Goal: Transaction & Acquisition: Purchase product/service

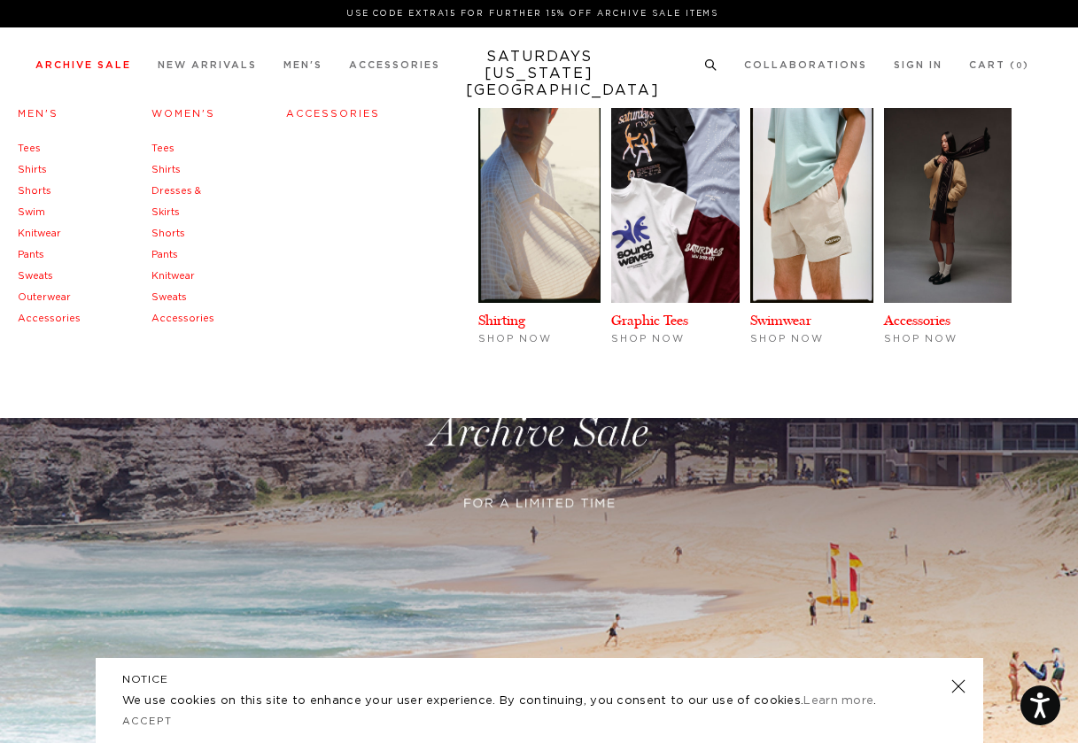
click at [161, 253] on link "Pants" at bounding box center [164, 255] width 27 height 10
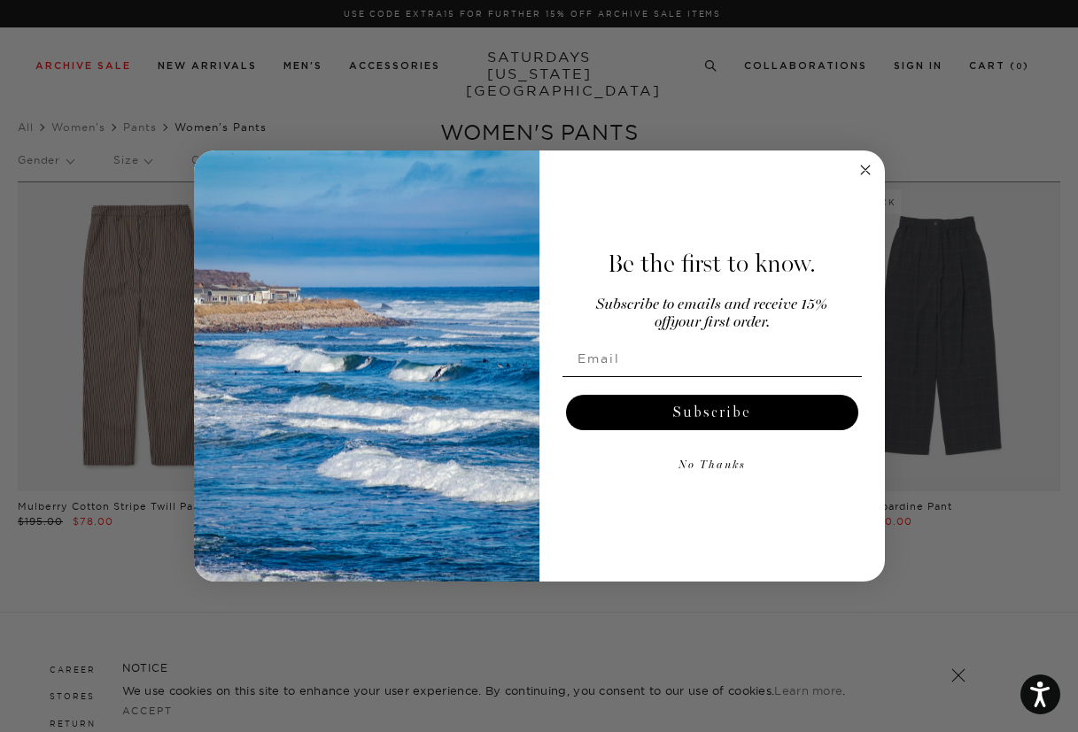
drag, startPoint x: 373, startPoint y: 345, endPoint x: 864, endPoint y: 163, distance: 524.3
click at [864, 163] on circle "Close dialog" at bounding box center [865, 169] width 20 height 20
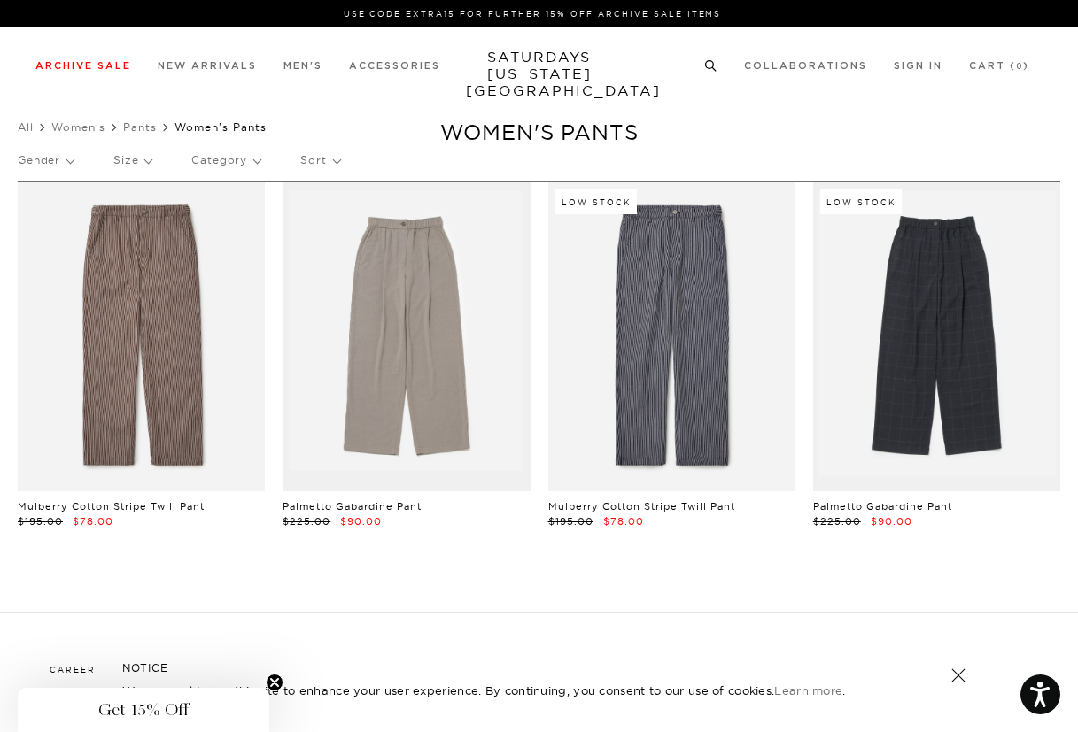
click at [118, 71] on link "Archive Sale" at bounding box center [83, 66] width 96 height 10
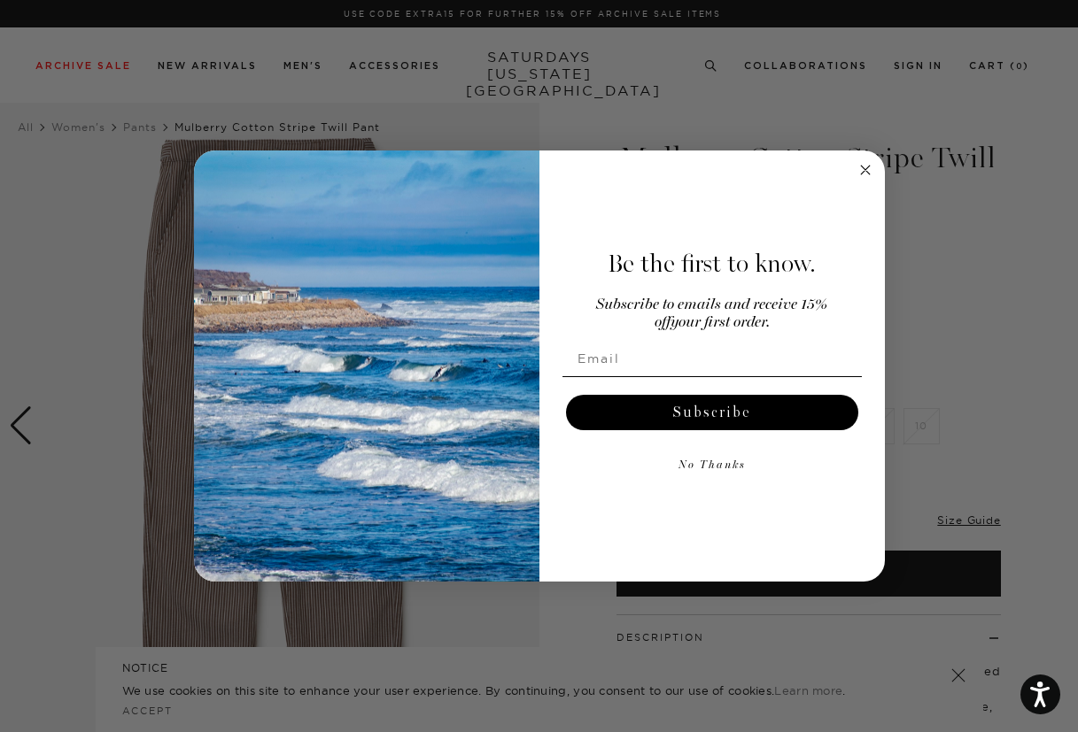
click at [864, 169] on icon "Close dialog" at bounding box center [865, 170] width 9 height 9
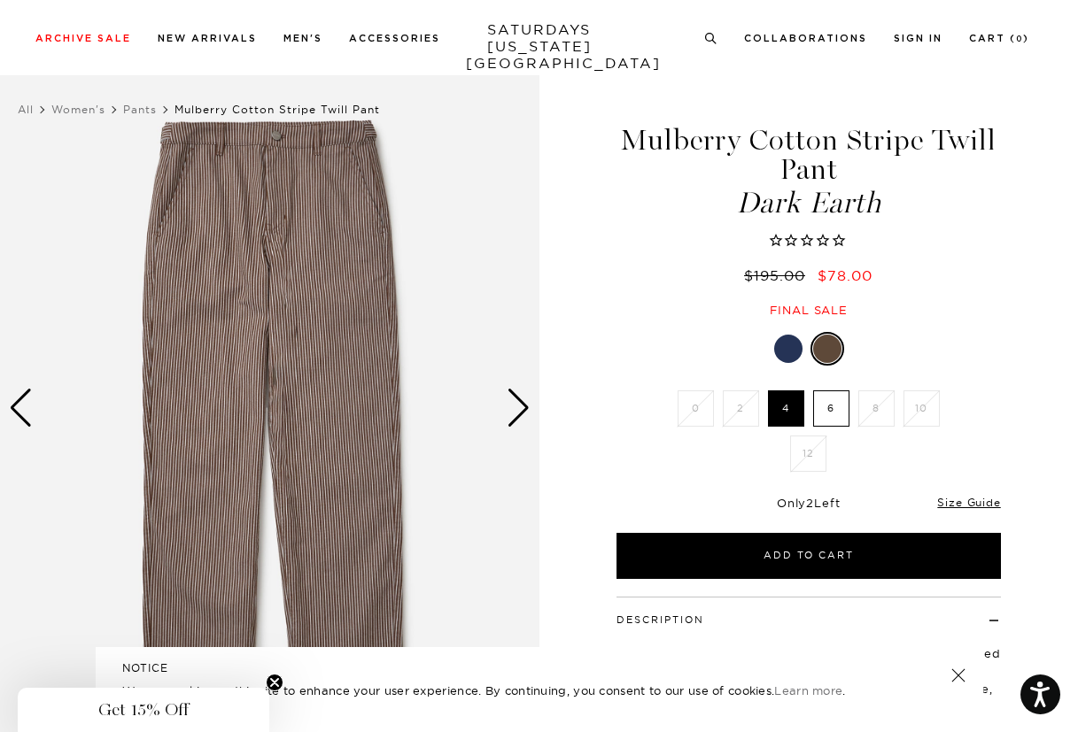
scroll to position [20, 0]
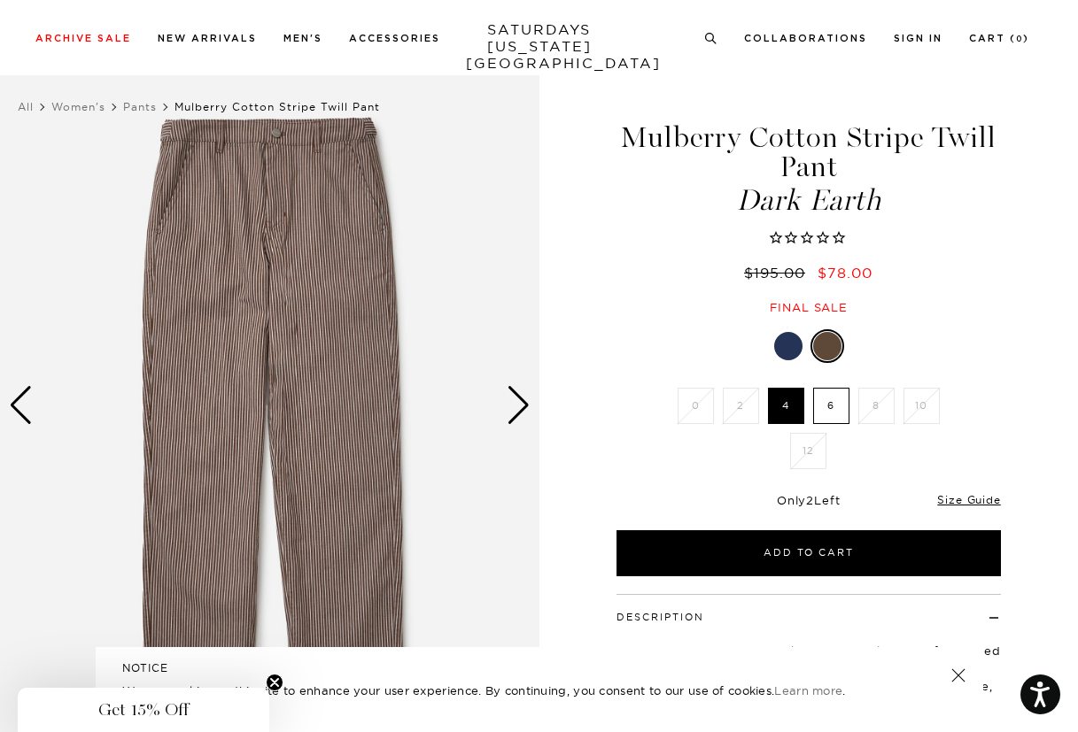
click at [516, 389] on div "Next slide" at bounding box center [519, 405] width 24 height 39
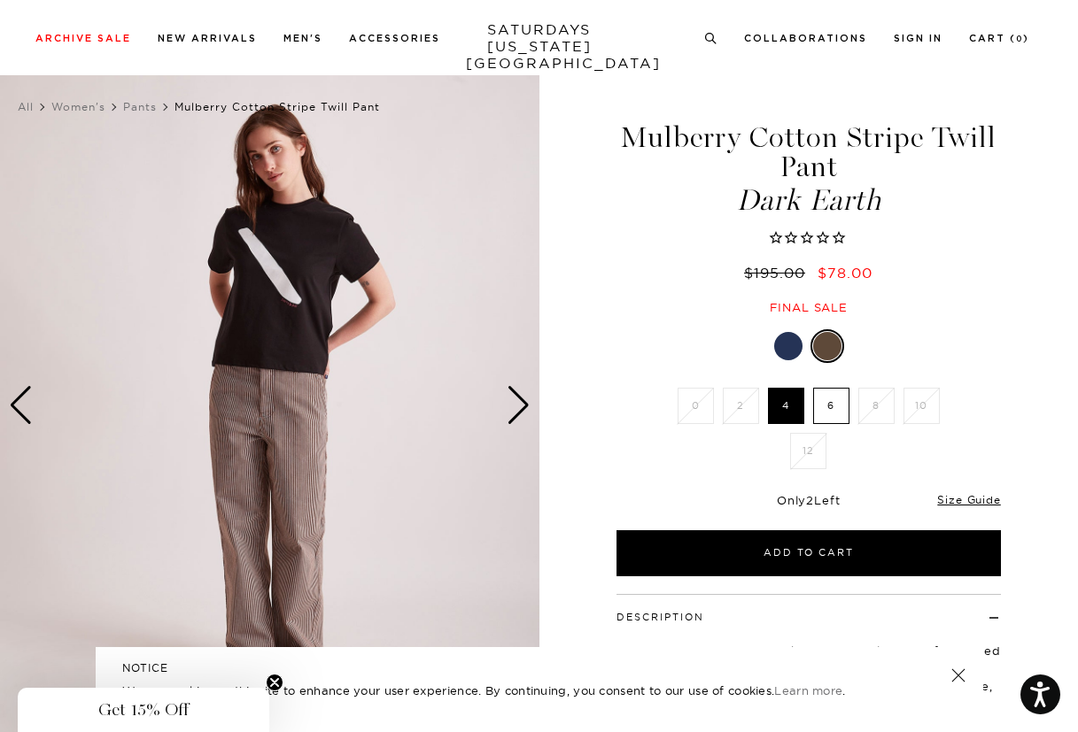
click at [516, 389] on div "Next slide" at bounding box center [519, 405] width 24 height 39
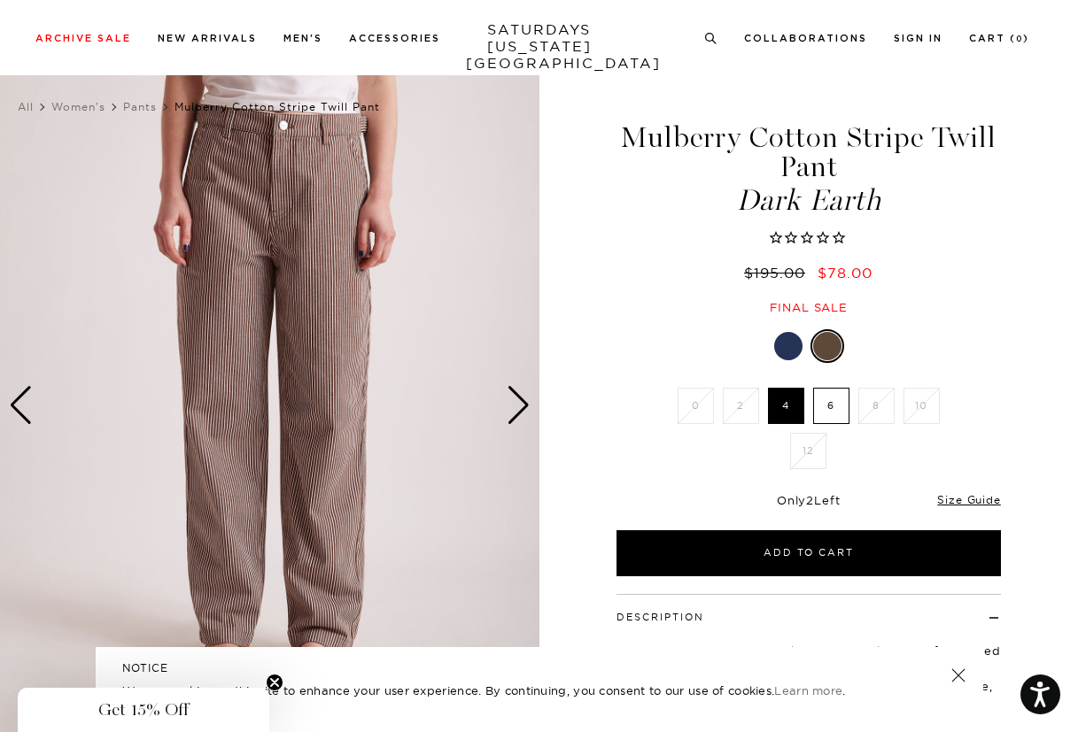
click at [532, 409] on img at bounding box center [269, 406] width 539 height 674
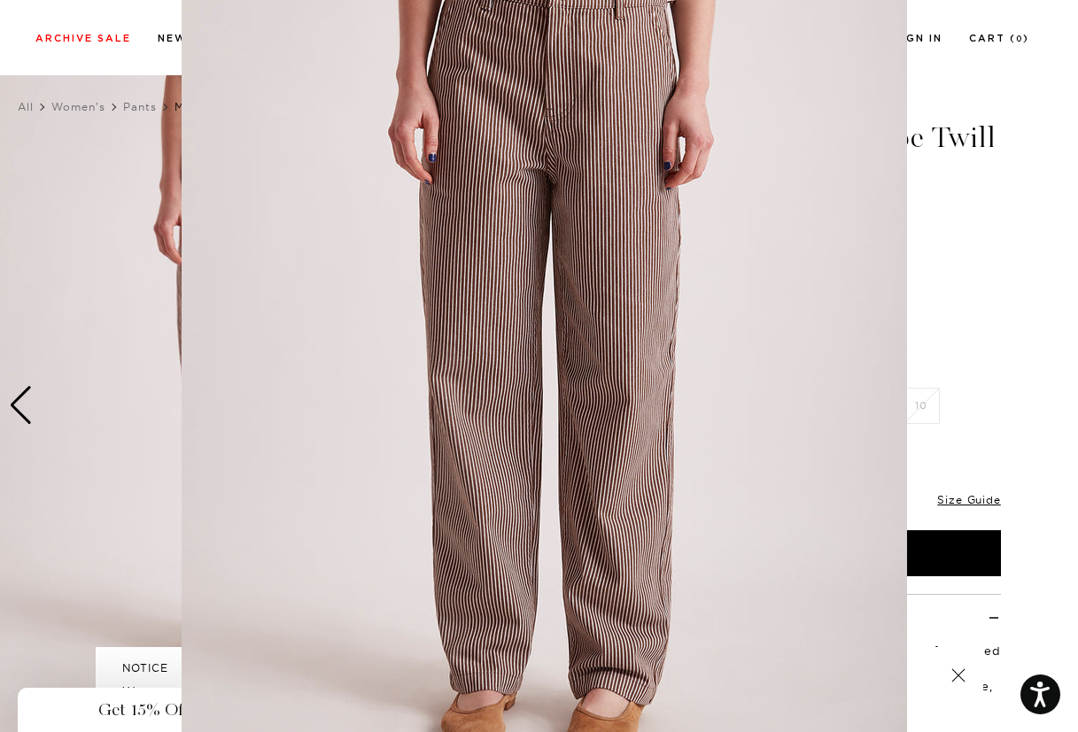
scroll to position [82, 0]
click at [955, 362] on figure at bounding box center [539, 366] width 1078 height 732
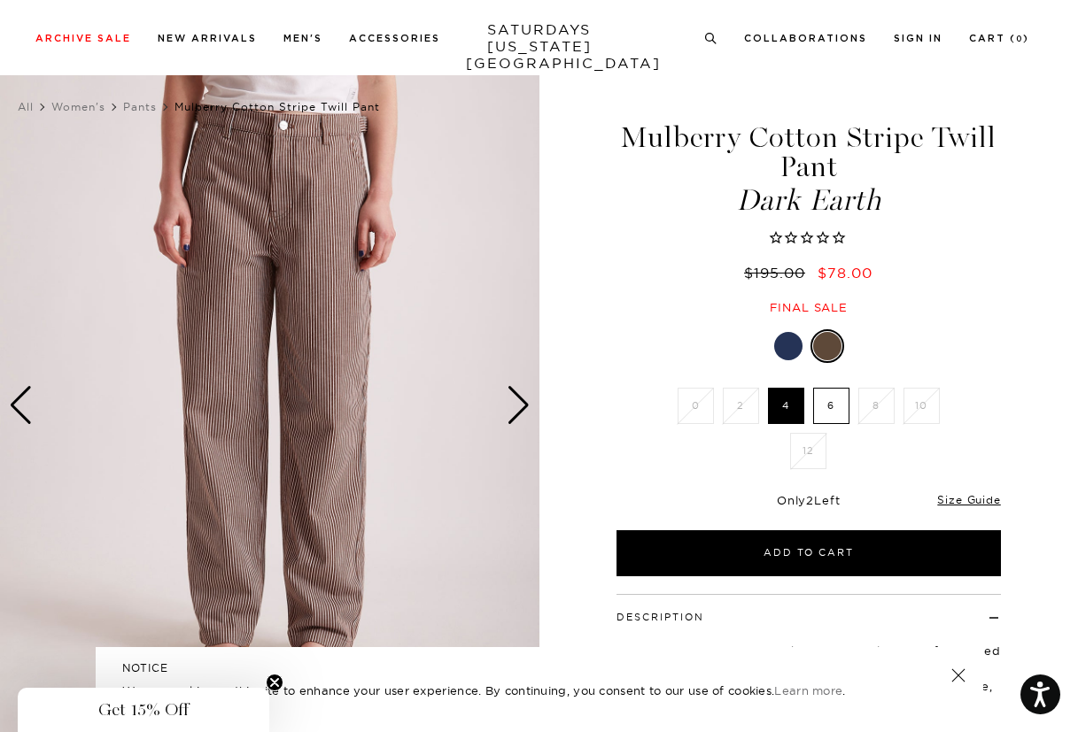
click at [517, 402] on div "Next slide" at bounding box center [519, 405] width 24 height 39
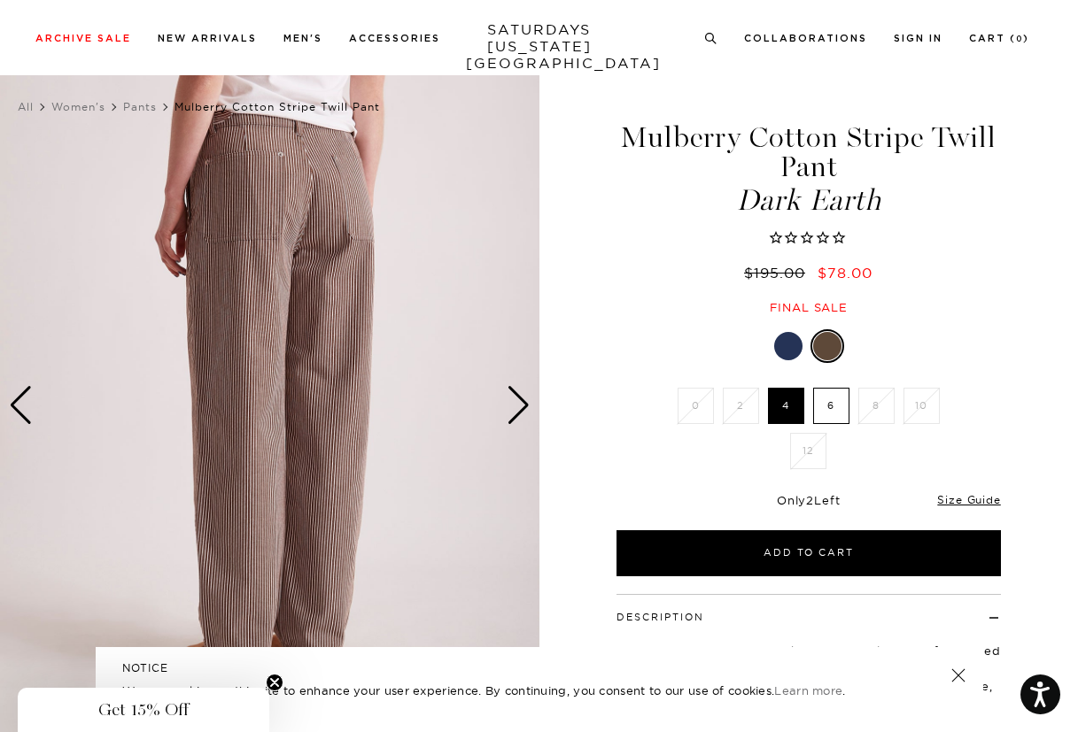
click at [517, 402] on div "Next slide" at bounding box center [519, 405] width 24 height 39
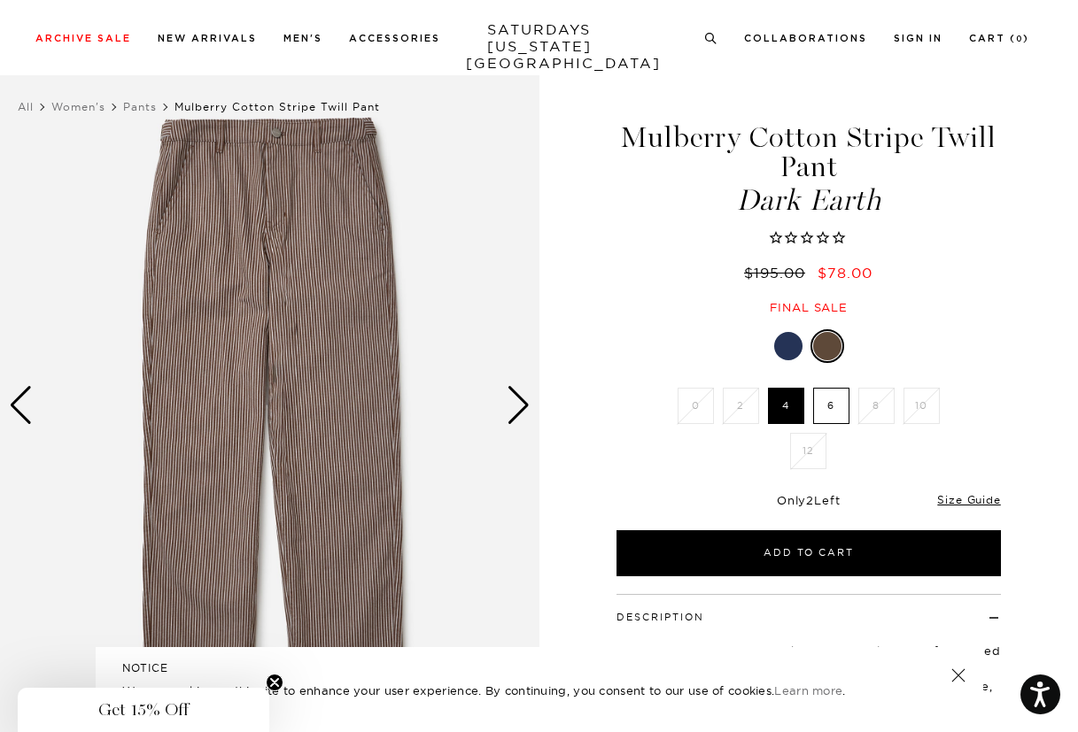
click at [517, 402] on div "Next slide" at bounding box center [519, 405] width 24 height 39
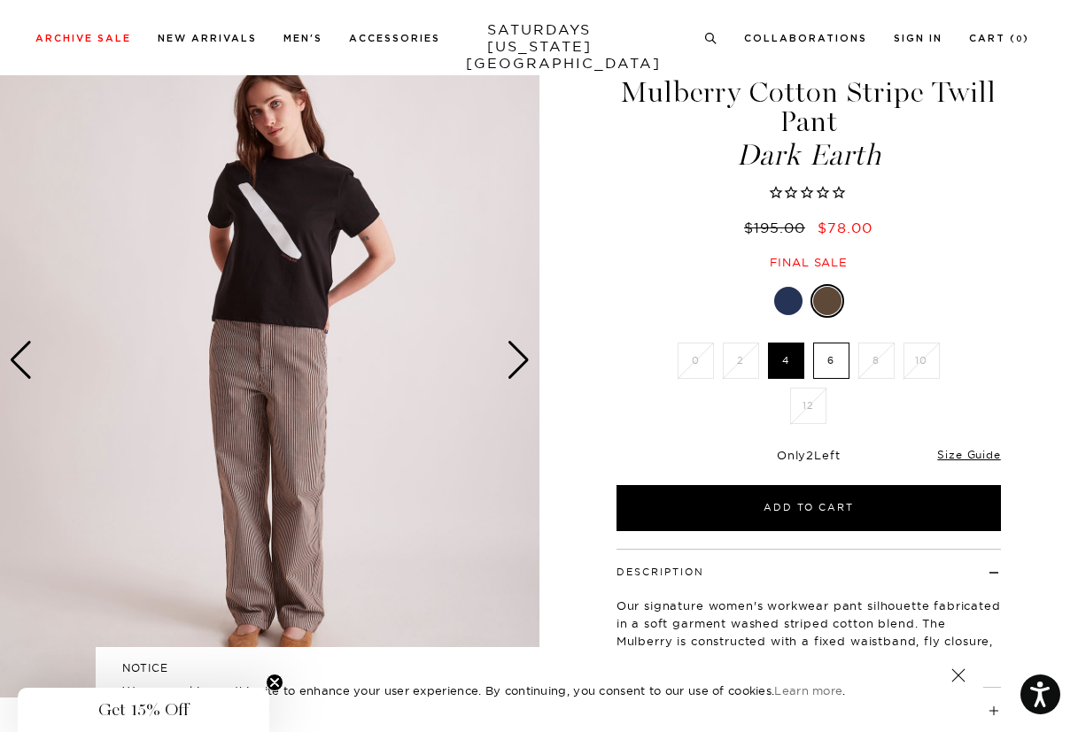
scroll to position [100, 0]
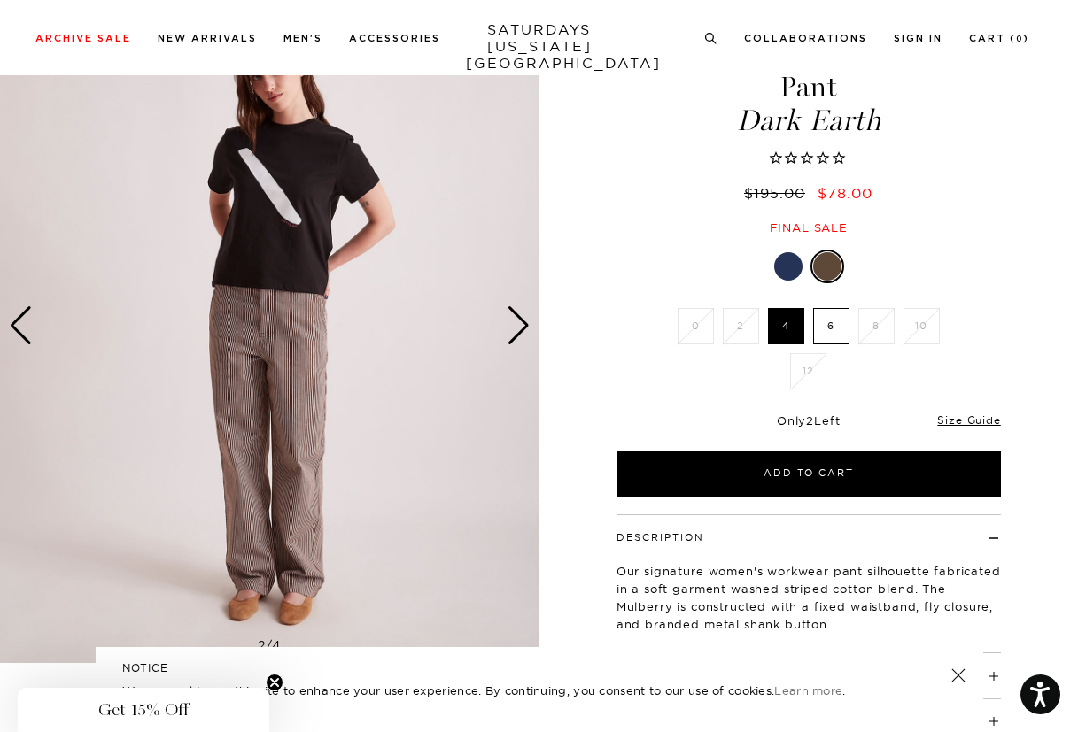
click at [515, 321] on div "Next slide" at bounding box center [519, 325] width 24 height 39
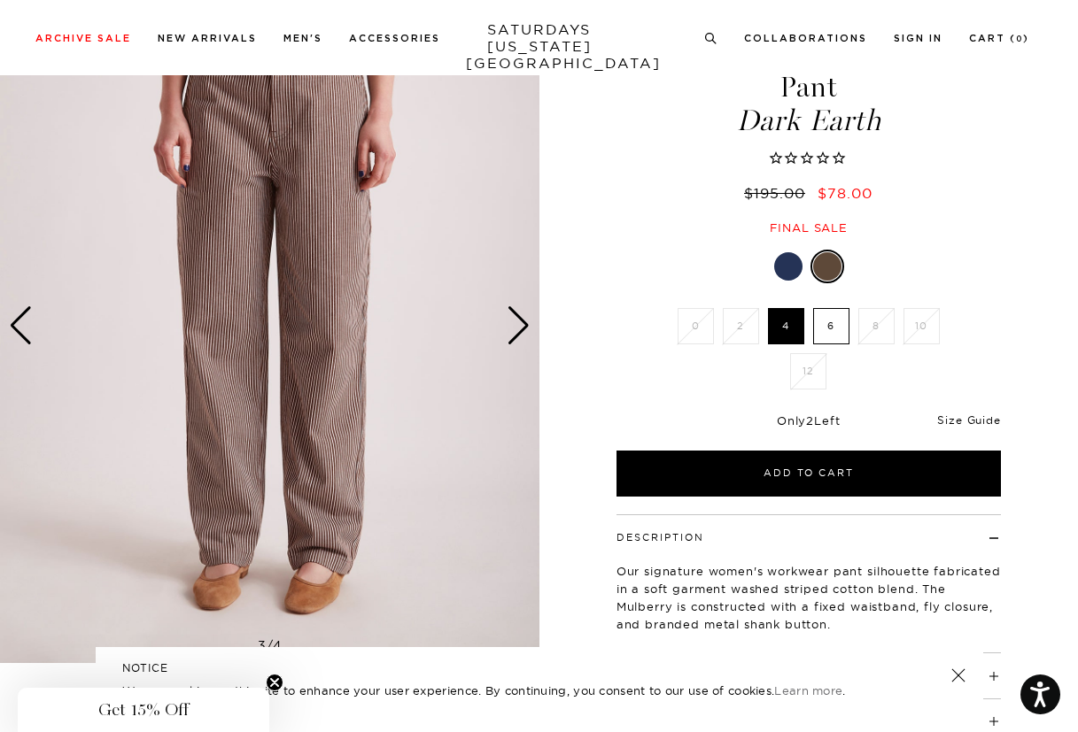
click at [943, 421] on link "Size Guide" at bounding box center [968, 420] width 63 height 13
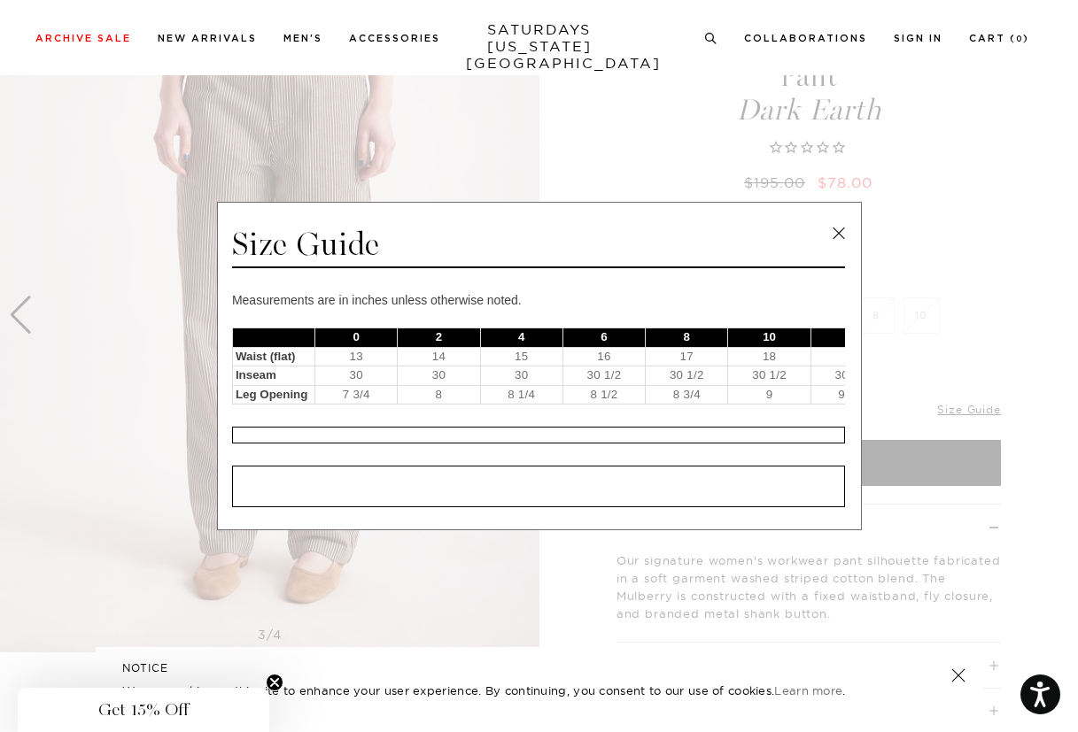
scroll to position [110, 0]
drag, startPoint x: 347, startPoint y: 348, endPoint x: 467, endPoint y: 353, distance: 119.7
click at [469, 353] on tr "Waist (flat) 13 14 15 16 17 18 19" at bounding box center [562, 356] width 661 height 19
click at [508, 352] on td "15" at bounding box center [521, 356] width 82 height 19
drag, startPoint x: 515, startPoint y: 349, endPoint x: 537, endPoint y: 349, distance: 21.3
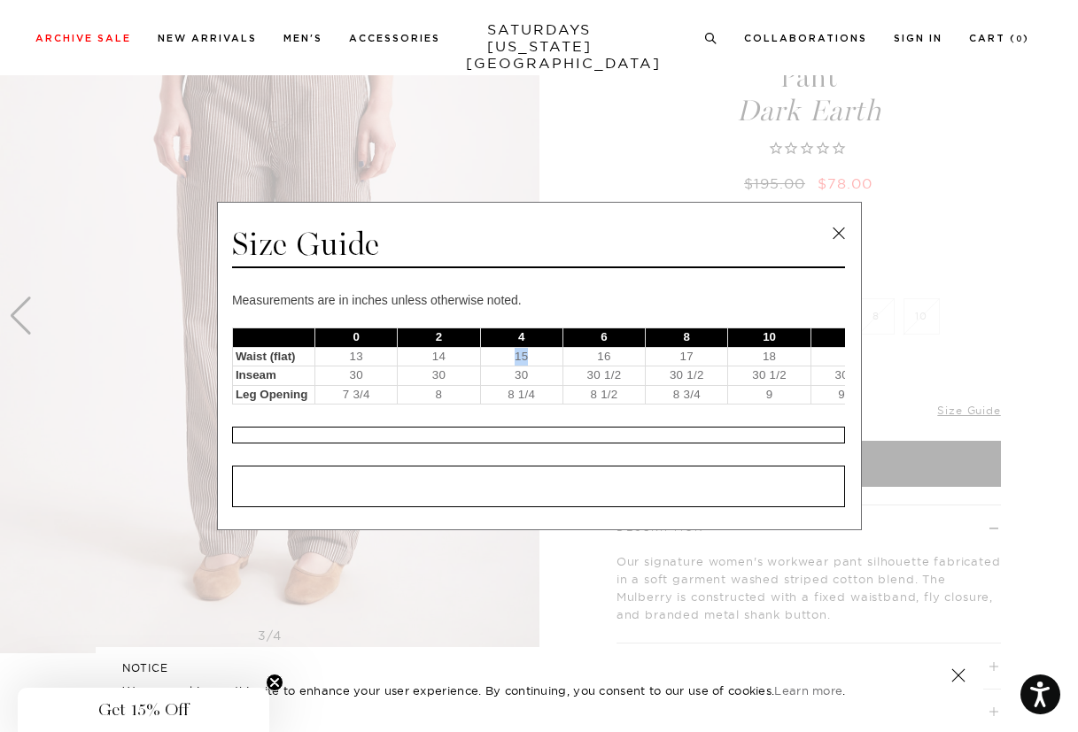
click at [537, 349] on td "15" at bounding box center [521, 356] width 82 height 19
drag, startPoint x: 592, startPoint y: 347, endPoint x: 624, endPoint y: 347, distance: 31.9
click at [624, 347] on td "16" at bounding box center [603, 356] width 82 height 19
drag, startPoint x: 515, startPoint y: 347, endPoint x: 564, endPoint y: 350, distance: 49.7
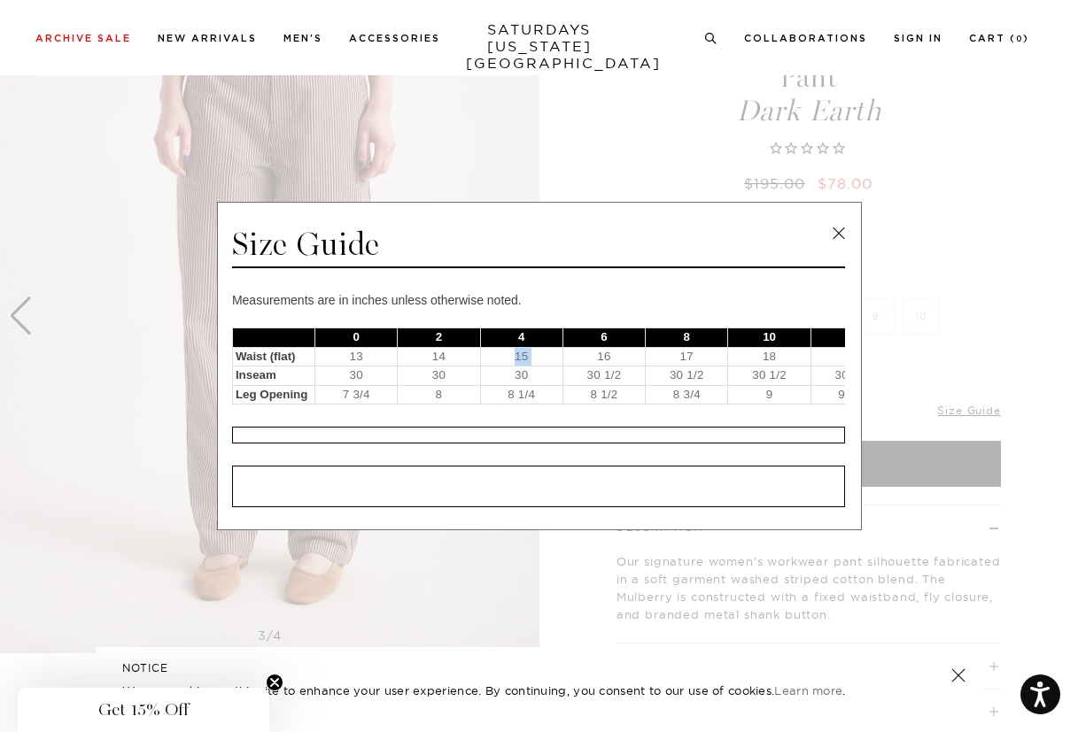
click at [564, 350] on tr "Waist (flat) 13 14 15 16 17 18 19" at bounding box center [562, 356] width 661 height 19
click at [564, 350] on td "16" at bounding box center [603, 356] width 82 height 19
click at [831, 234] on link at bounding box center [838, 234] width 27 height 27
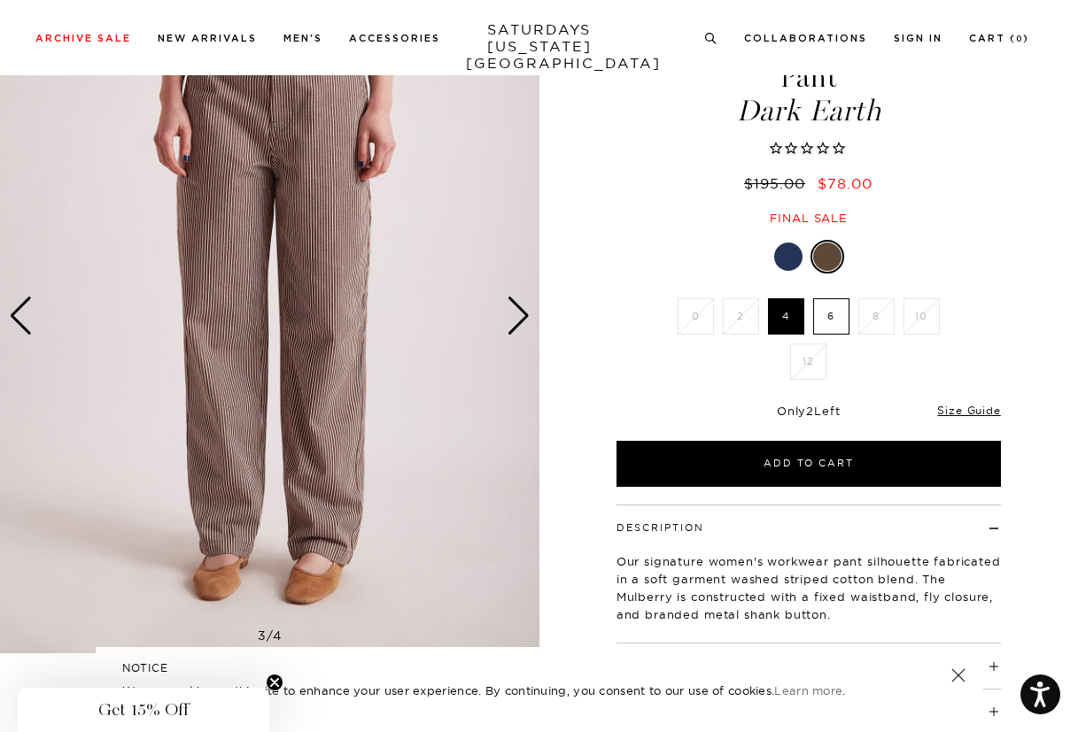
click at [830, 314] on label "6" at bounding box center [831, 316] width 36 height 36
click at [0, 0] on input "6" at bounding box center [0, 0] width 0 height 0
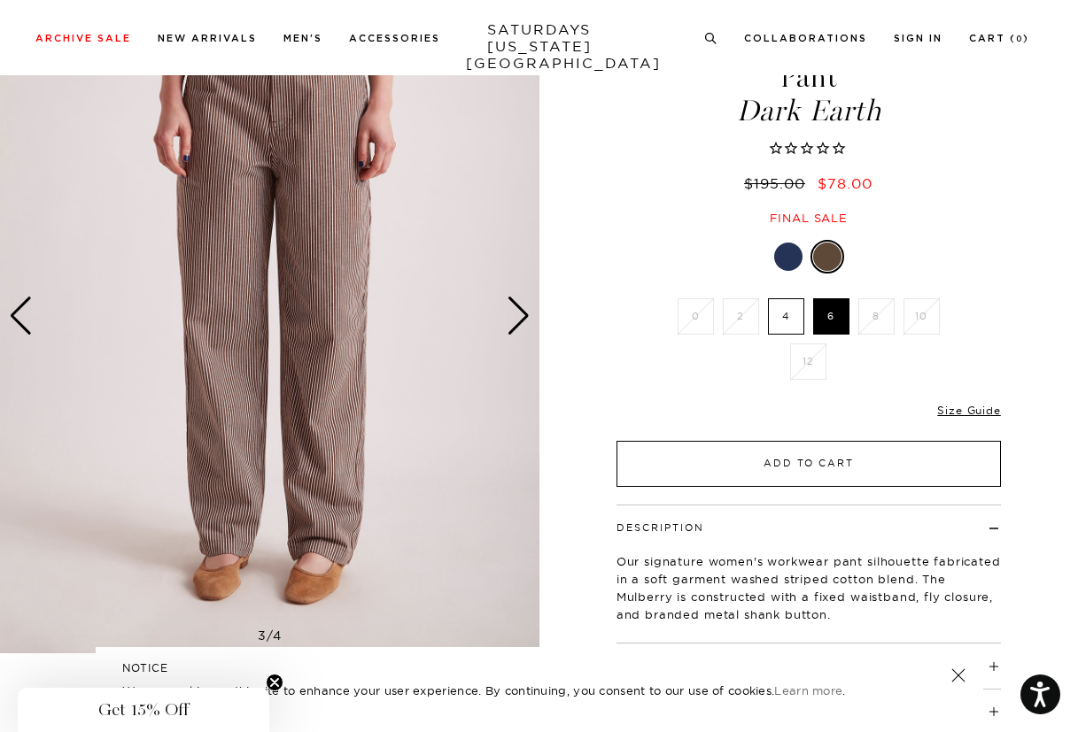
click at [800, 459] on button "Add to Cart" at bounding box center [808, 464] width 384 height 46
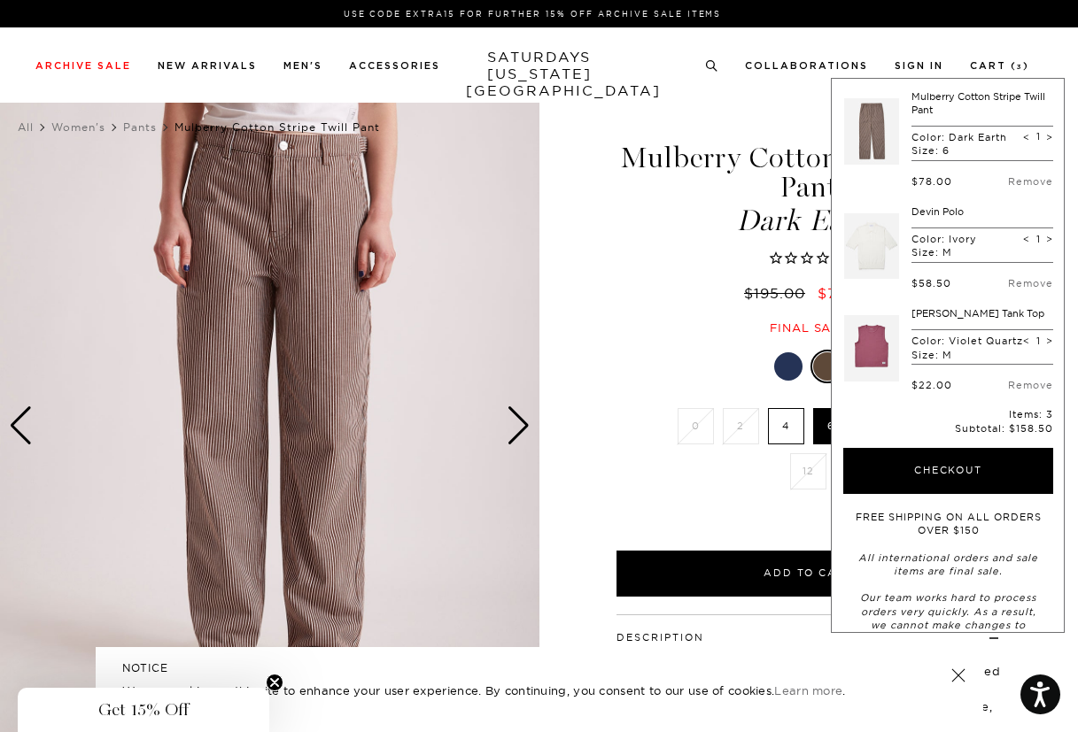
scroll to position [0, 0]
click at [522, 432] on div "Next slide" at bounding box center [519, 426] width 24 height 39
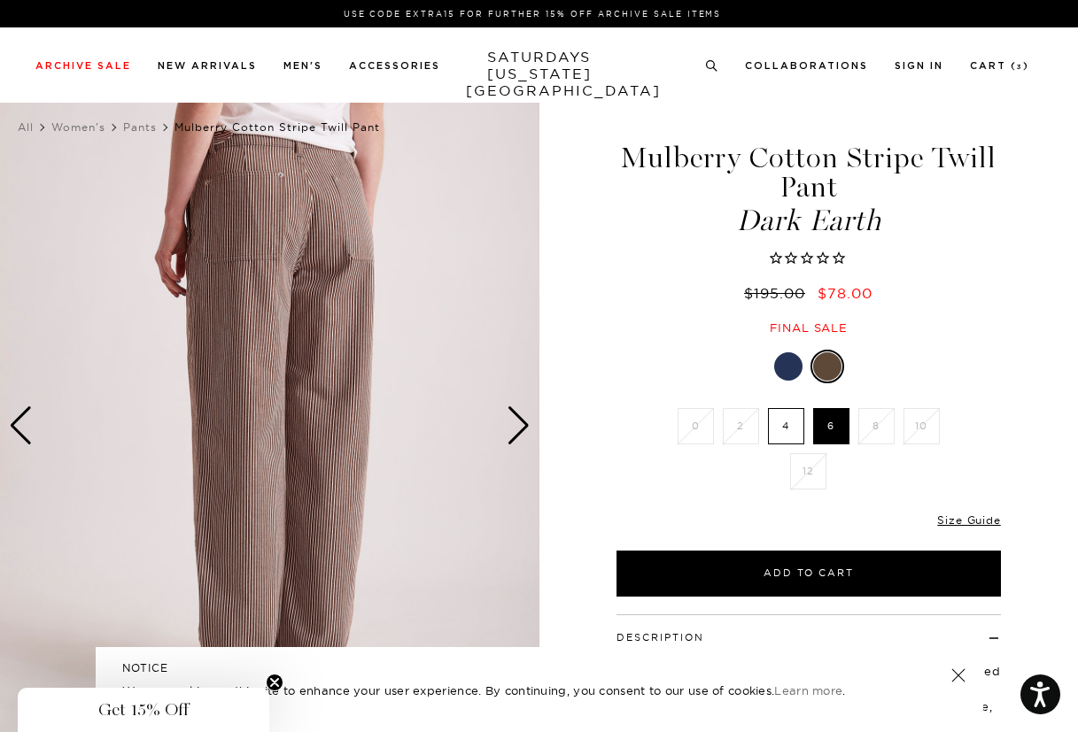
click at [522, 432] on div "Next slide" at bounding box center [519, 426] width 24 height 39
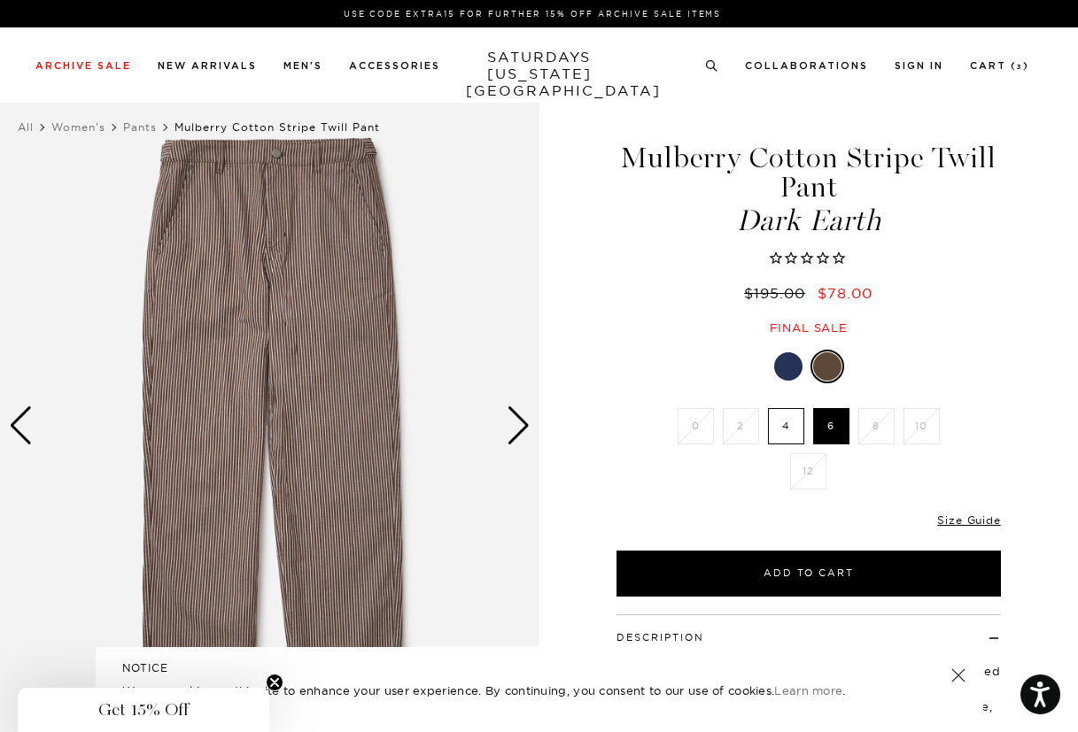
click at [522, 432] on div "Next slide" at bounding box center [519, 426] width 24 height 39
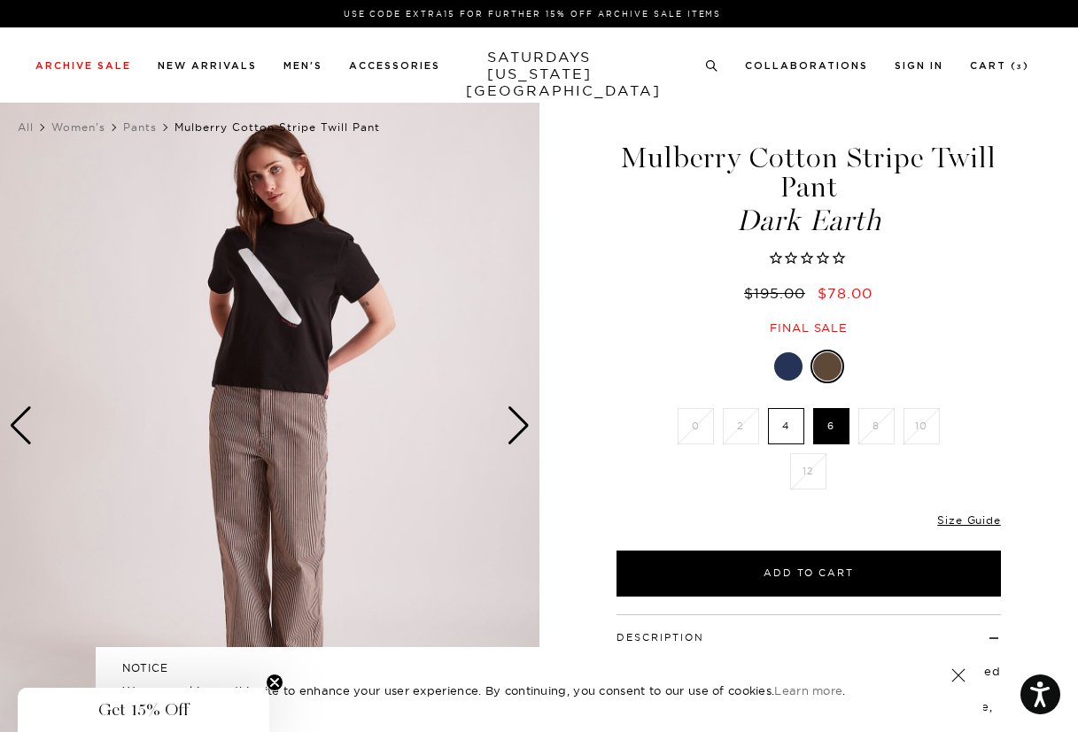
click at [522, 432] on div "Next slide" at bounding box center [519, 426] width 24 height 39
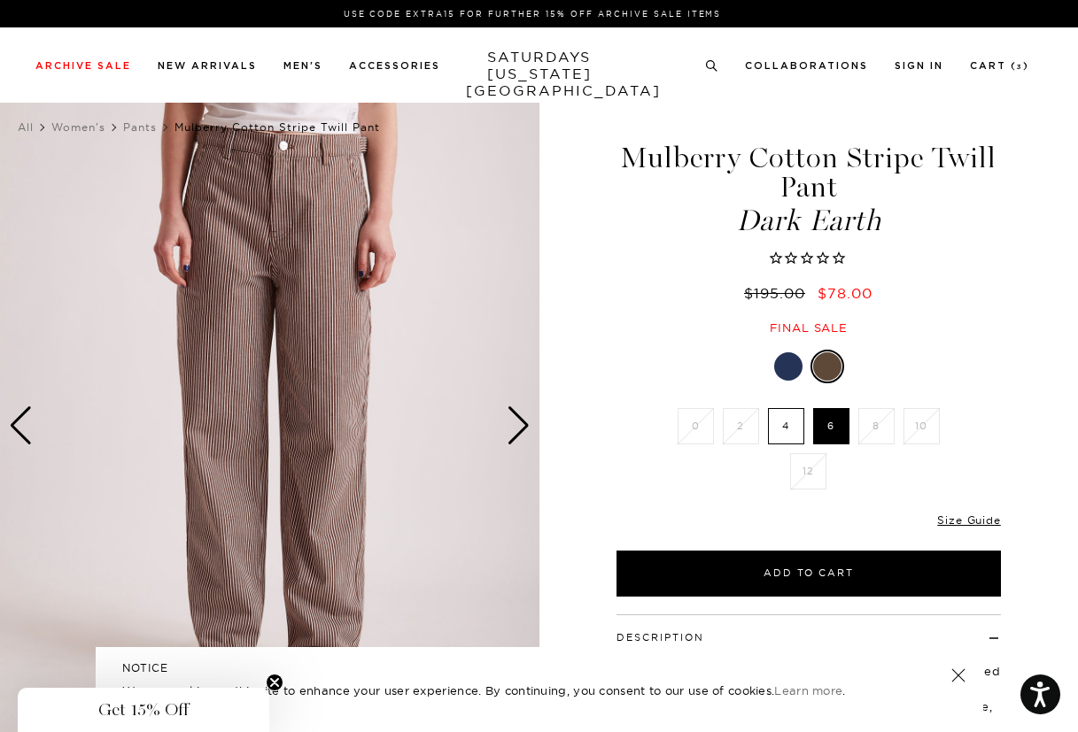
click at [522, 432] on div "Next slide" at bounding box center [519, 426] width 24 height 39
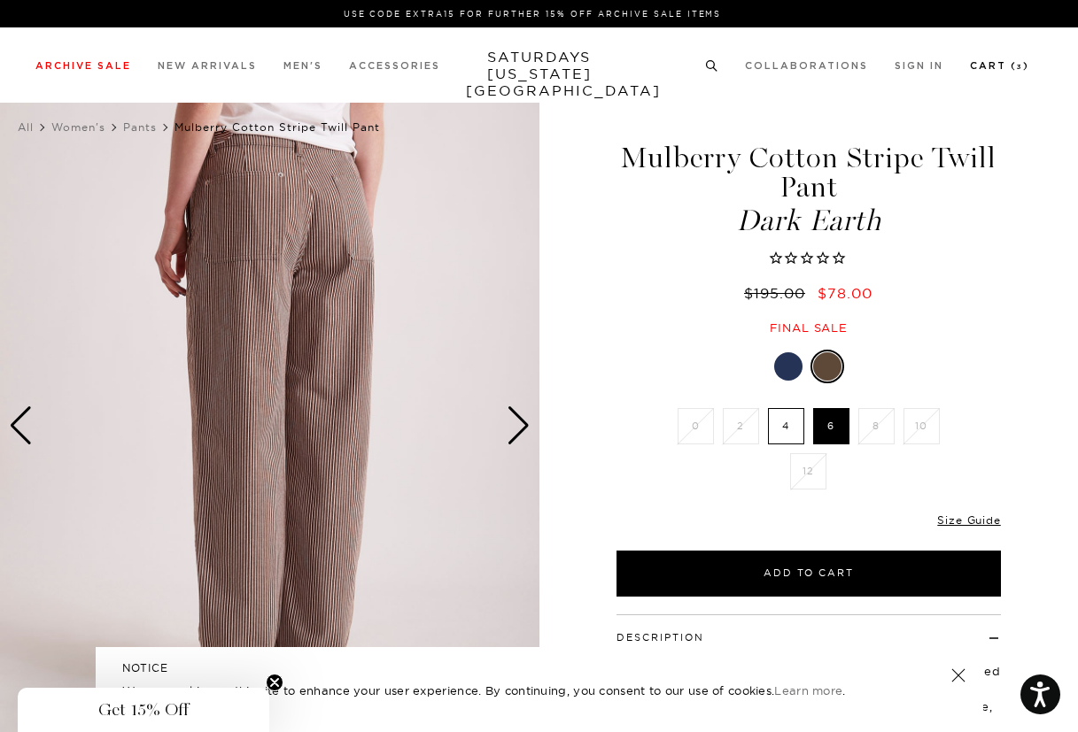
click at [992, 65] on link "Cart ( 3 )" at bounding box center [999, 66] width 59 height 10
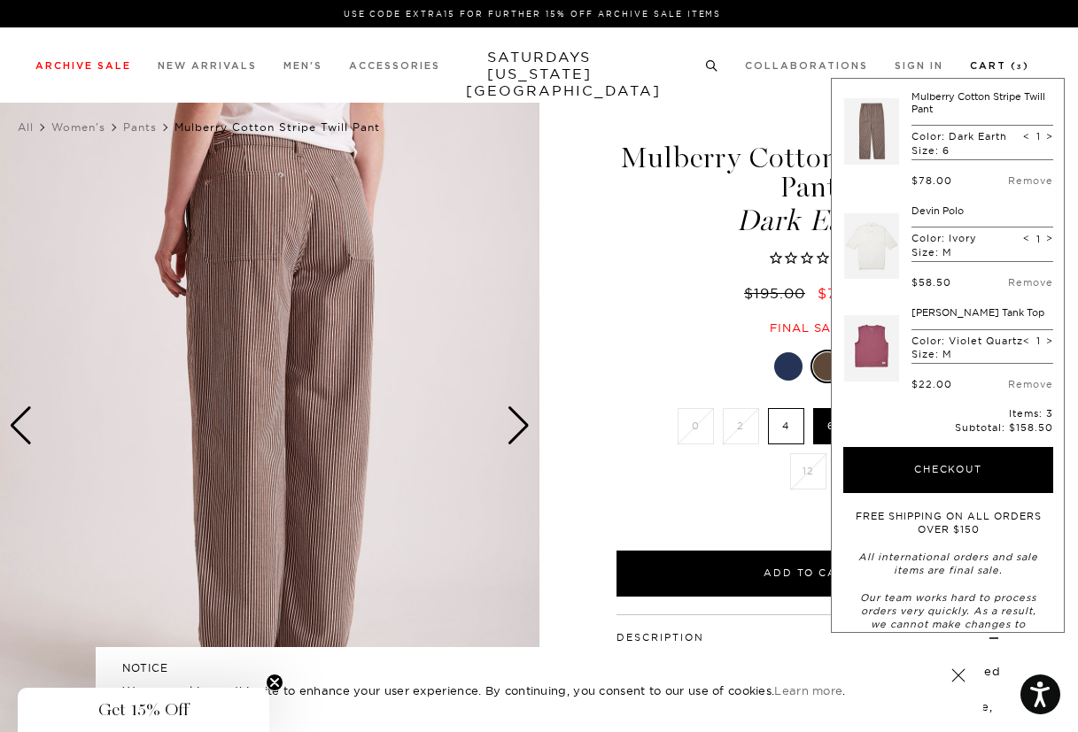
click at [992, 65] on link "Cart ( 3 )" at bounding box center [999, 66] width 59 height 10
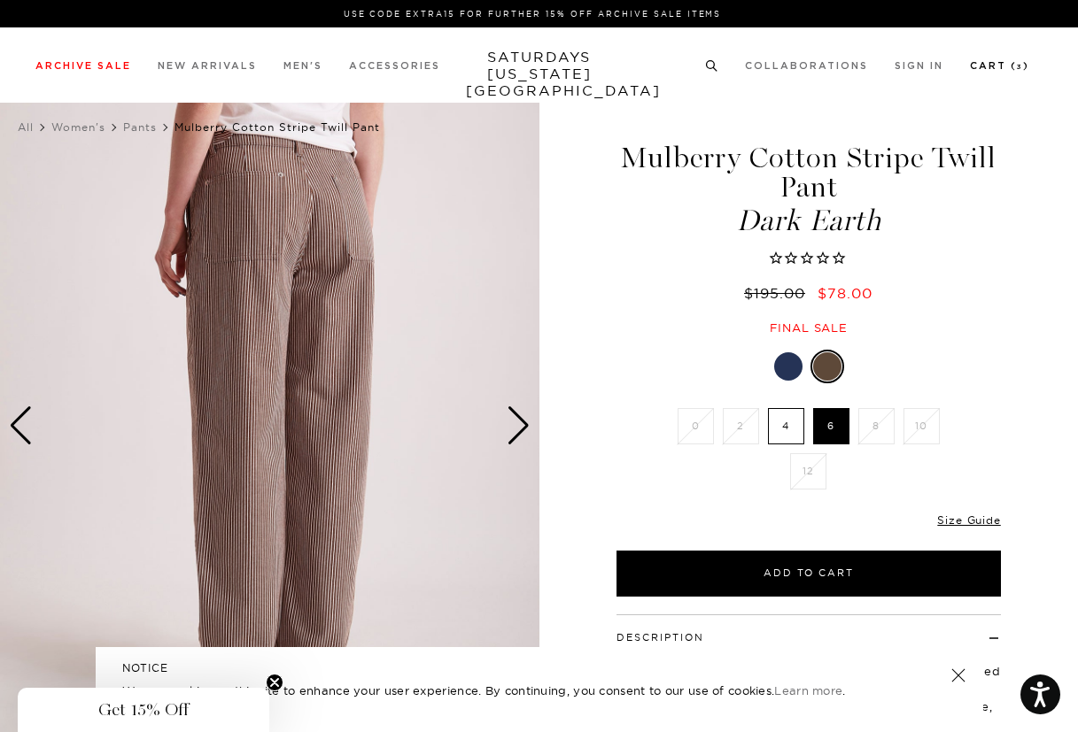
click at [975, 71] on link "Cart ( 3 )" at bounding box center [999, 66] width 59 height 10
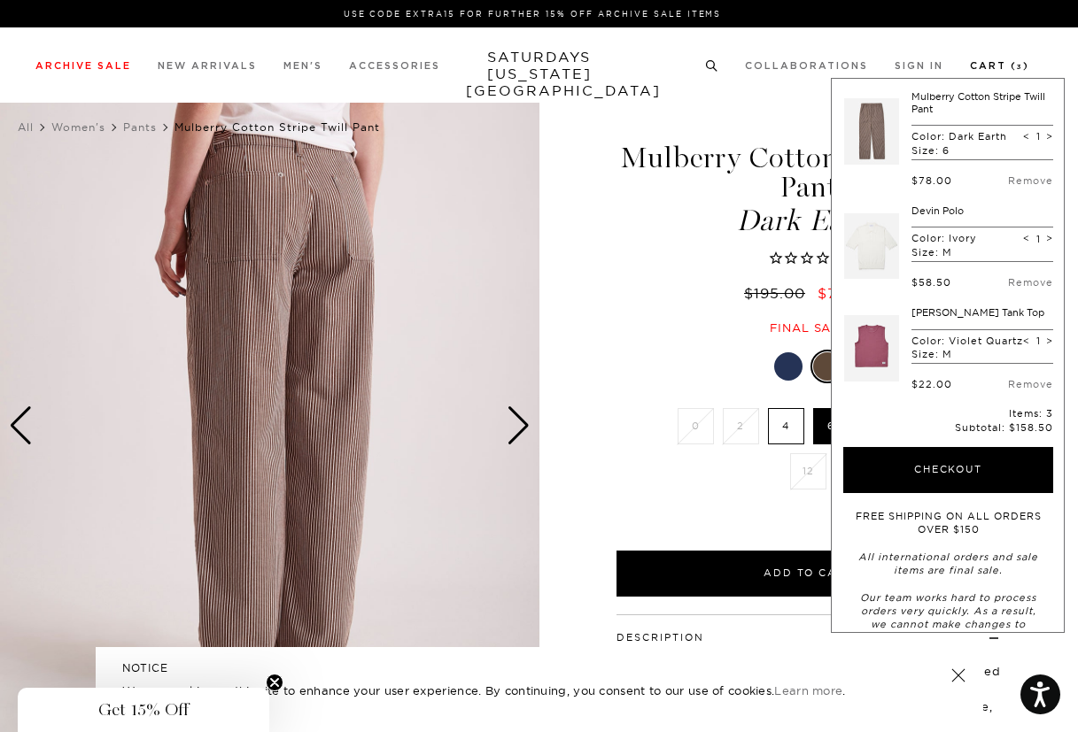
click at [995, 62] on link "Cart ( 3 )" at bounding box center [999, 66] width 59 height 10
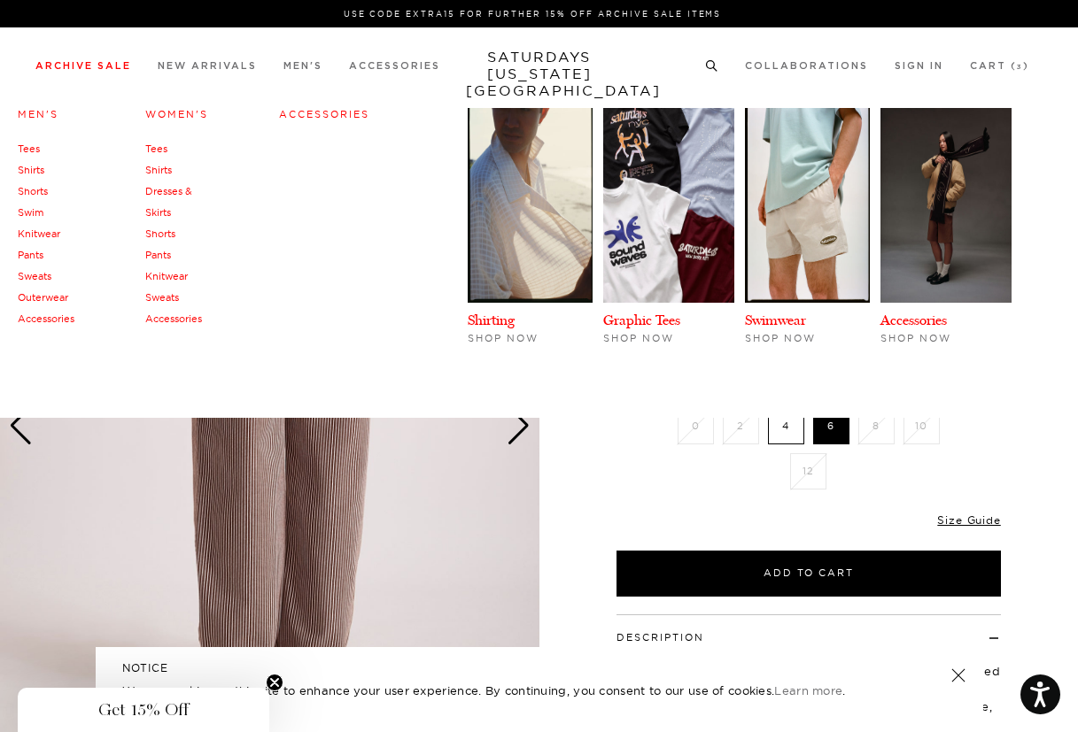
click at [38, 113] on link "Men's" at bounding box center [38, 114] width 41 height 12
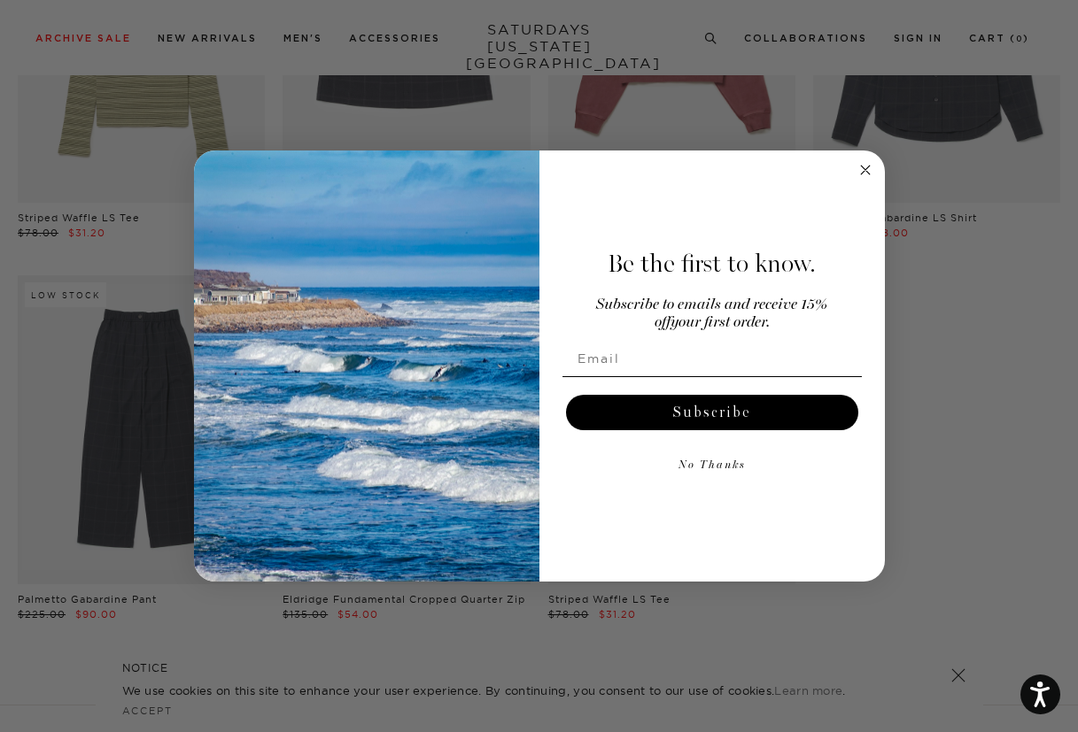
scroll to position [740, 0]
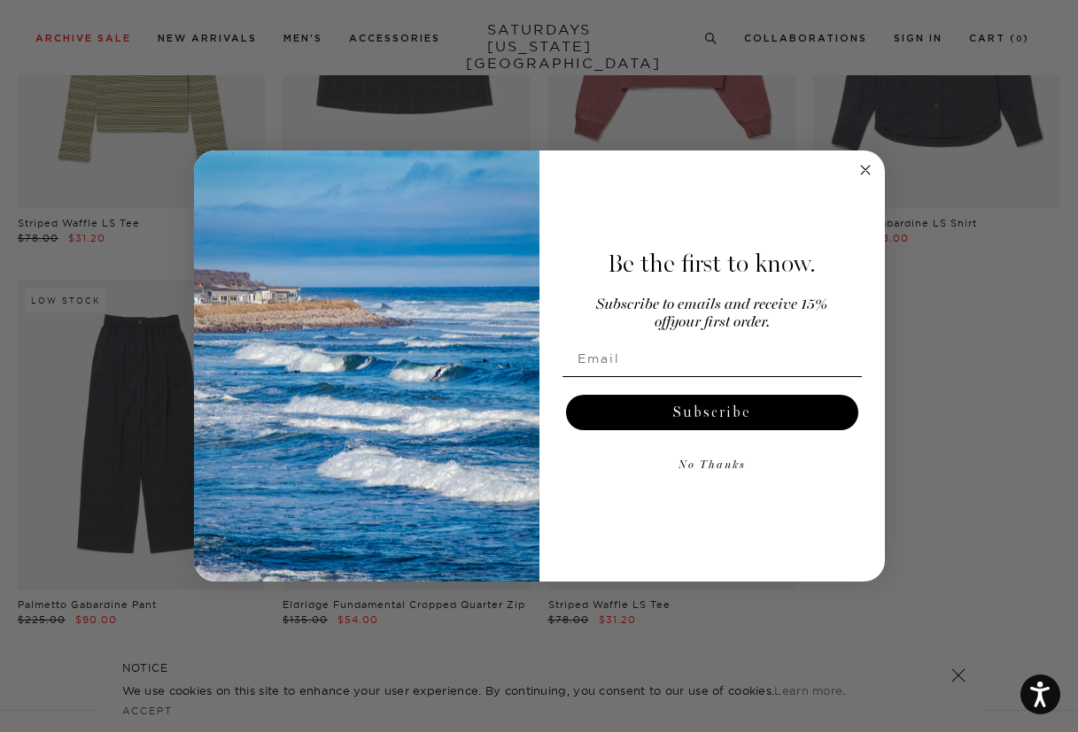
click at [864, 167] on circle "Close dialog" at bounding box center [865, 169] width 20 height 20
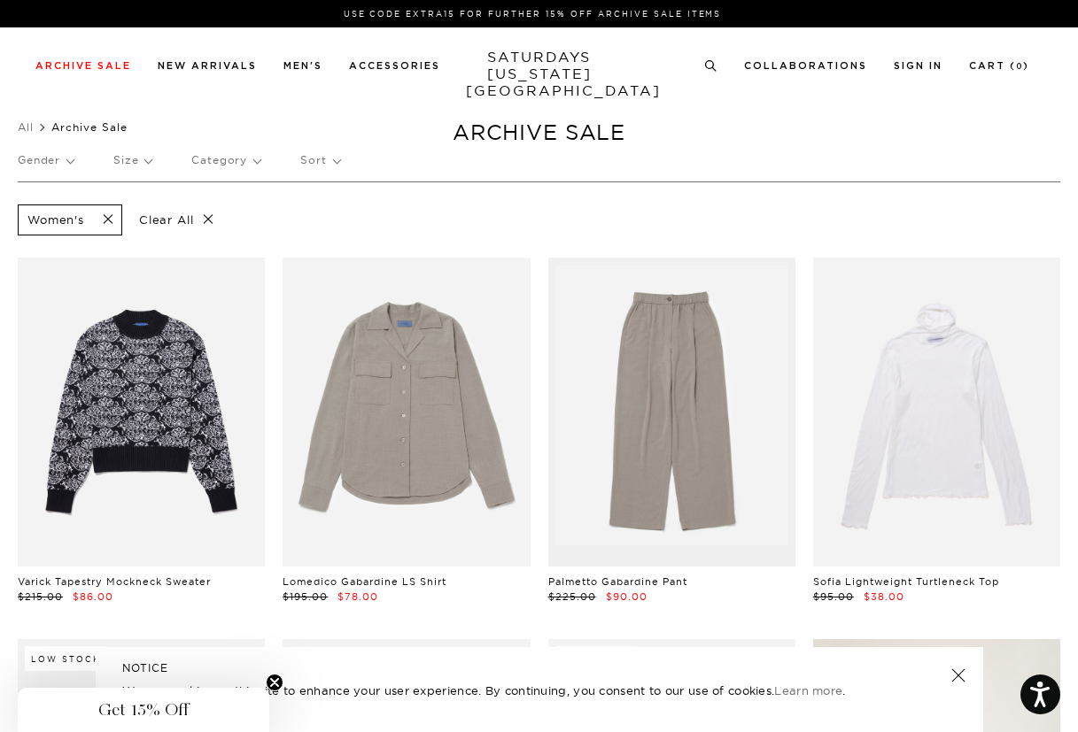
scroll to position [0, 0]
drag, startPoint x: 176, startPoint y: 307, endPoint x: 73, endPoint y: 161, distance: 179.1
click at [73, 161] on p "Gender" at bounding box center [46, 160] width 56 height 41
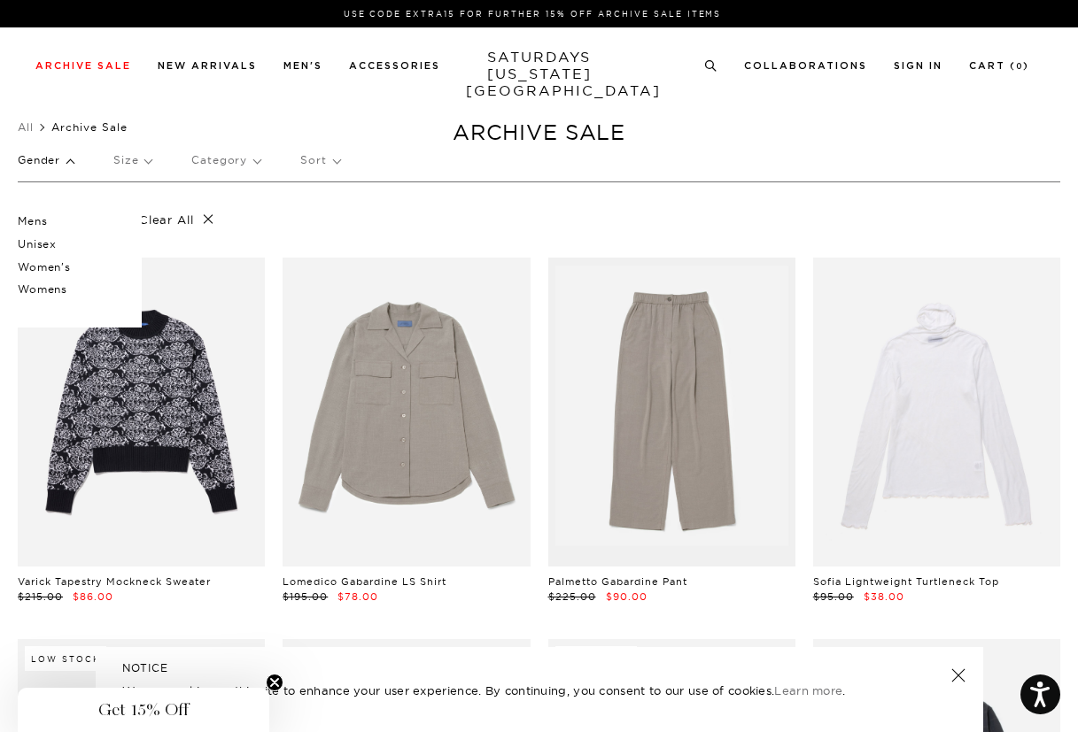
click at [41, 243] on p "Unisex" at bounding box center [71, 244] width 106 height 23
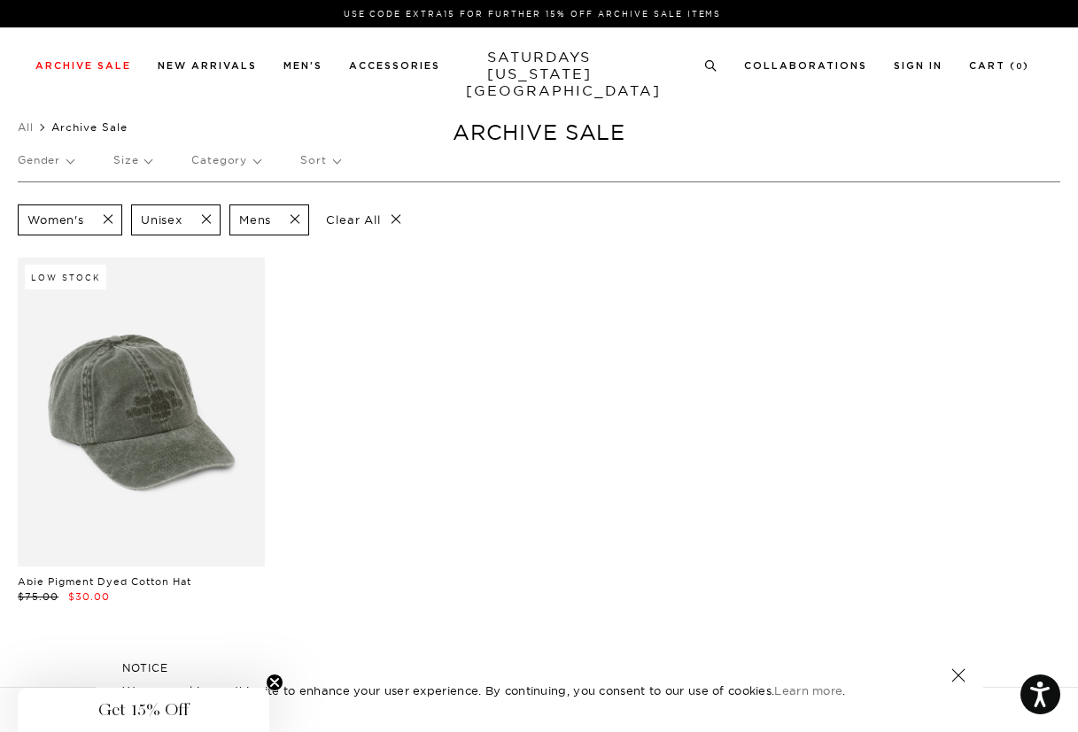
drag, startPoint x: 176, startPoint y: 306, endPoint x: 51, endPoint y: 159, distance: 192.9
click at [51, 159] on p "Gender" at bounding box center [46, 160] width 56 height 41
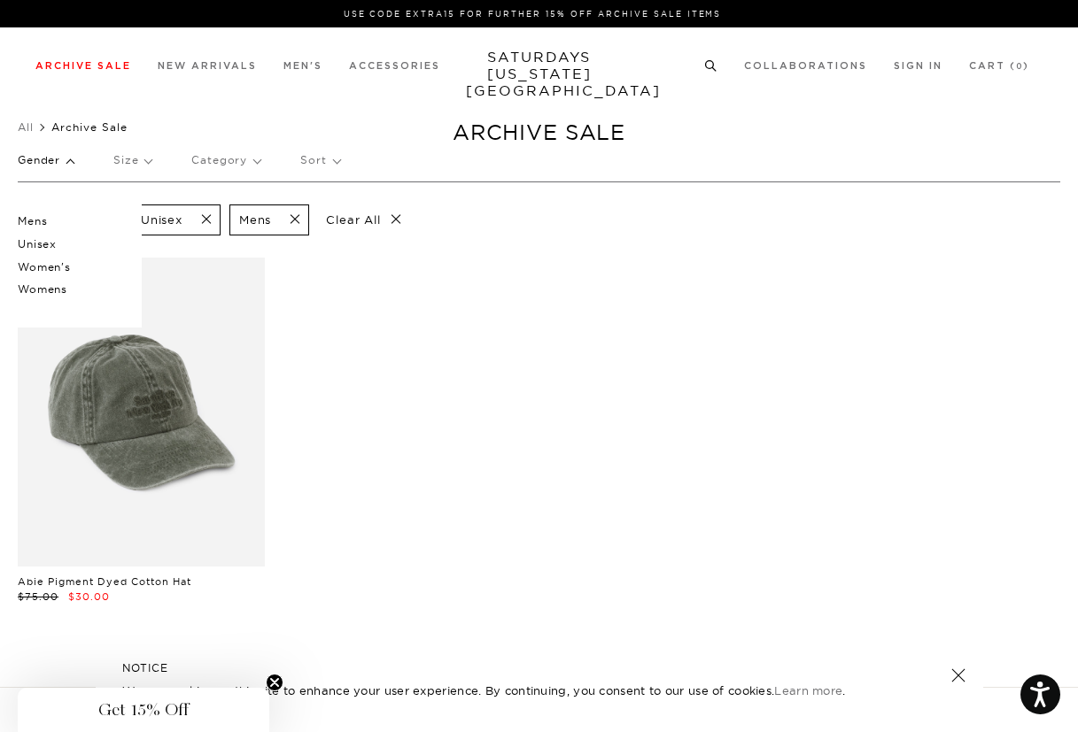
click at [117, 64] on link "Archive Sale" at bounding box center [83, 66] width 96 height 10
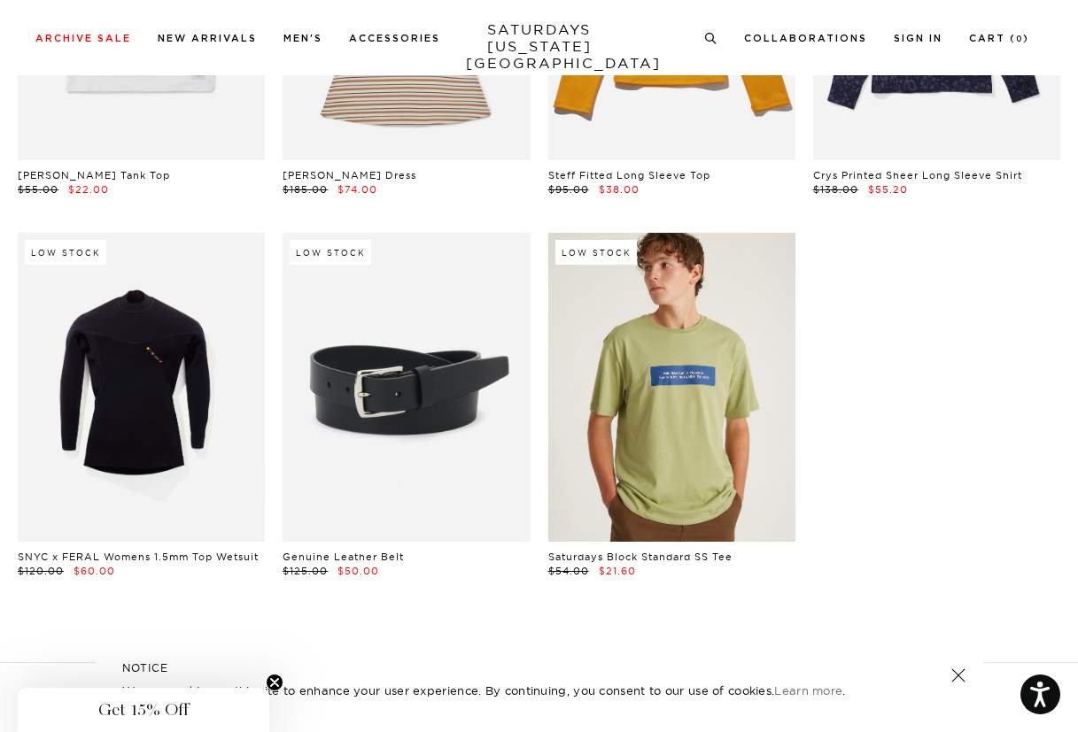
scroll to position [34836, 11]
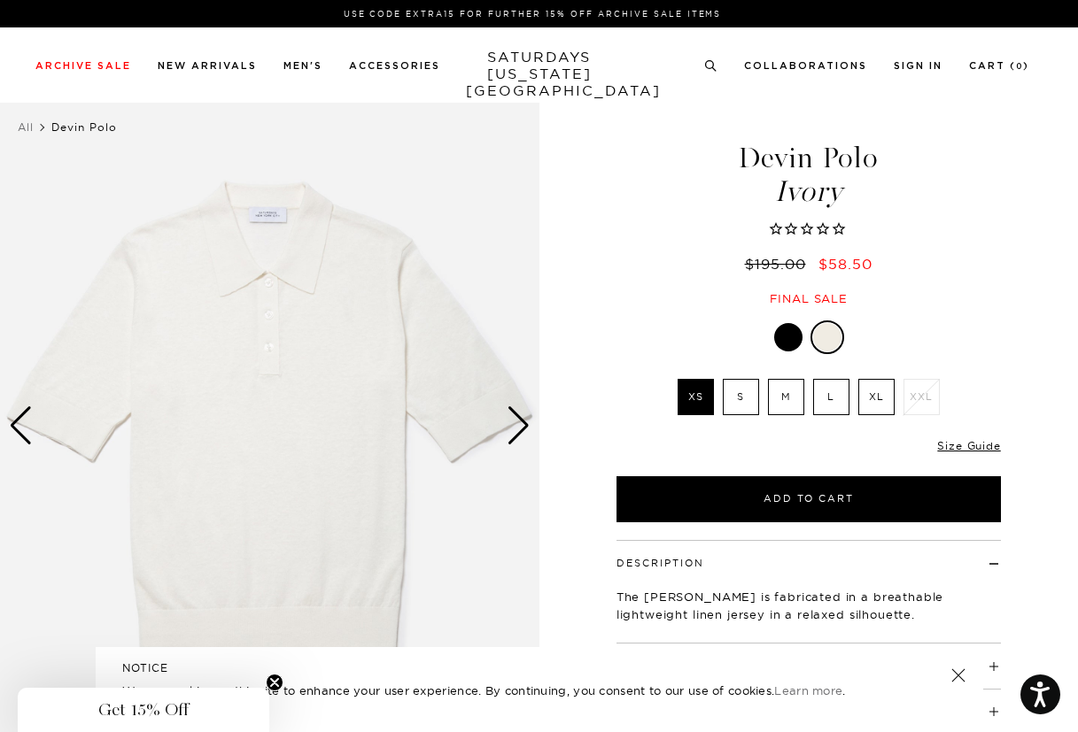
click at [523, 426] on div "Next slide" at bounding box center [519, 426] width 24 height 39
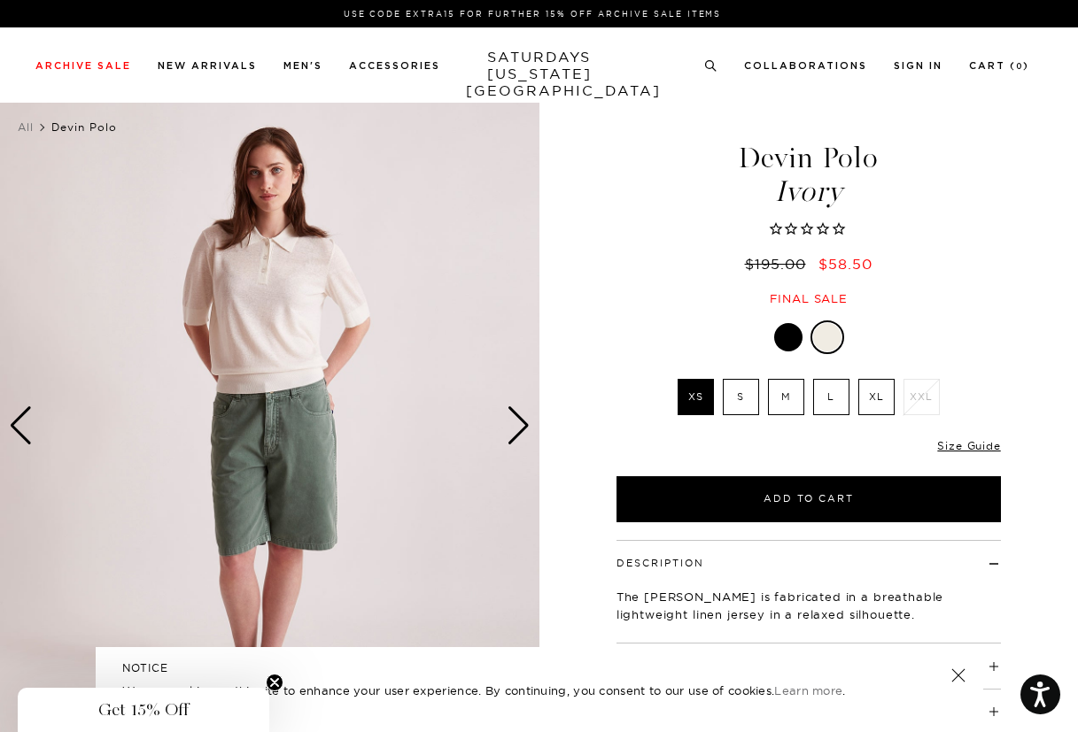
click at [523, 426] on div "Next slide" at bounding box center [519, 426] width 24 height 39
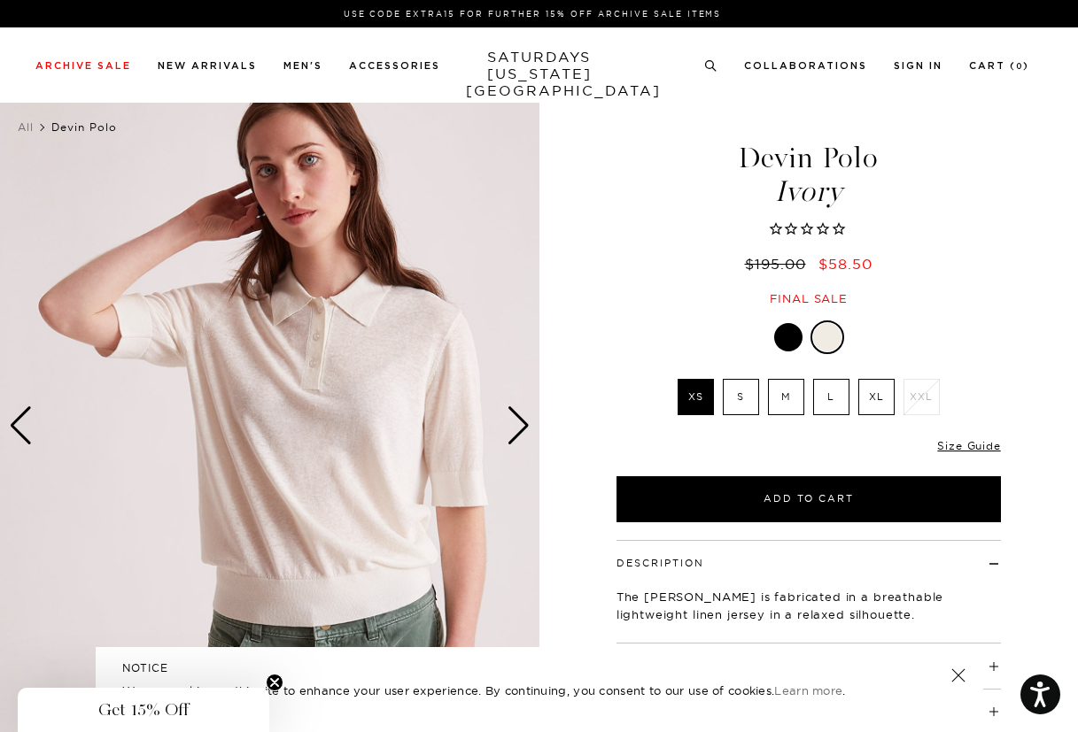
click at [523, 426] on div "Next slide" at bounding box center [519, 426] width 24 height 39
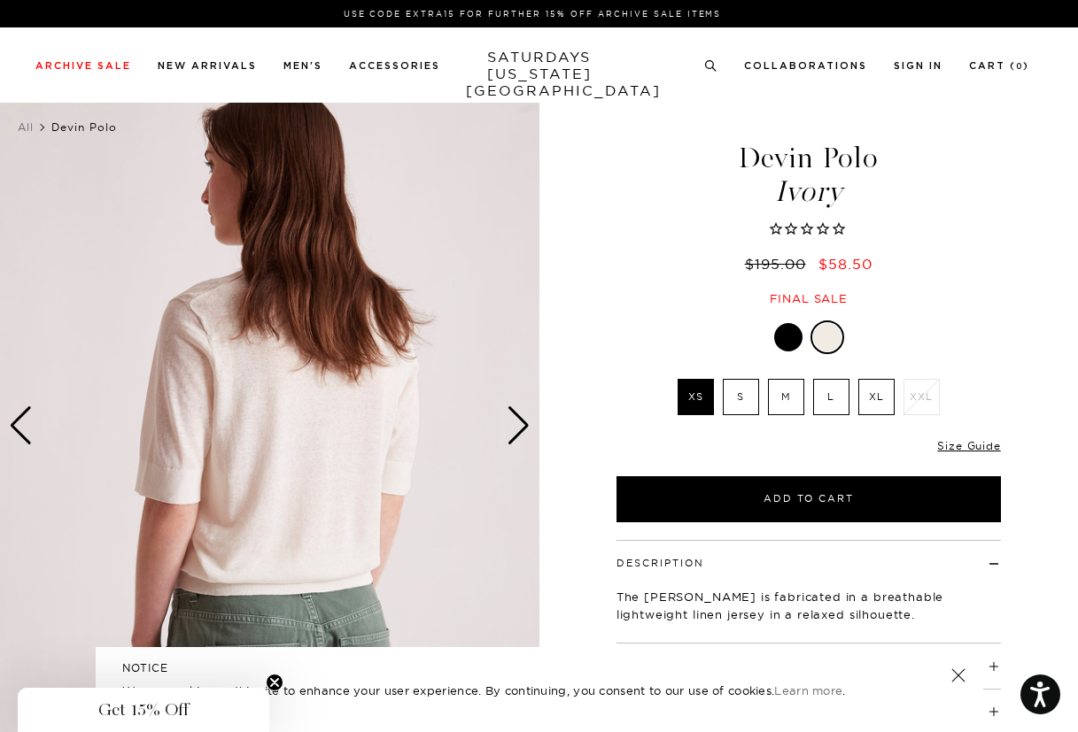
click at [523, 426] on div "Next slide" at bounding box center [519, 426] width 24 height 39
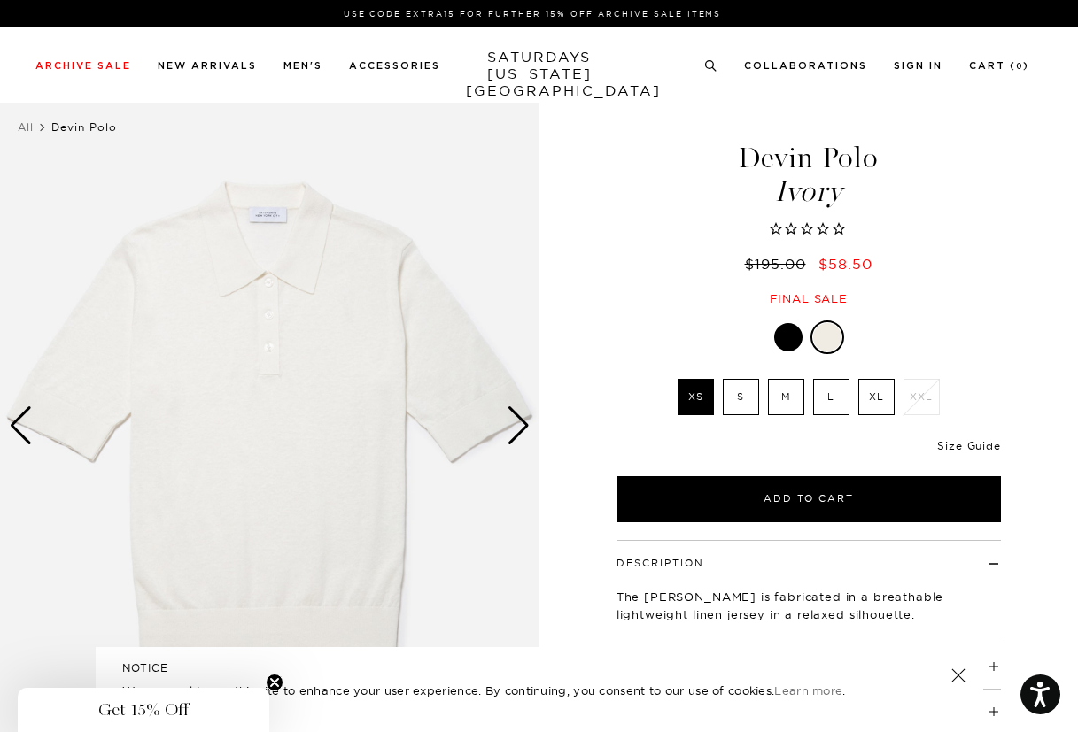
click at [523, 426] on div "Next slide" at bounding box center [519, 426] width 24 height 39
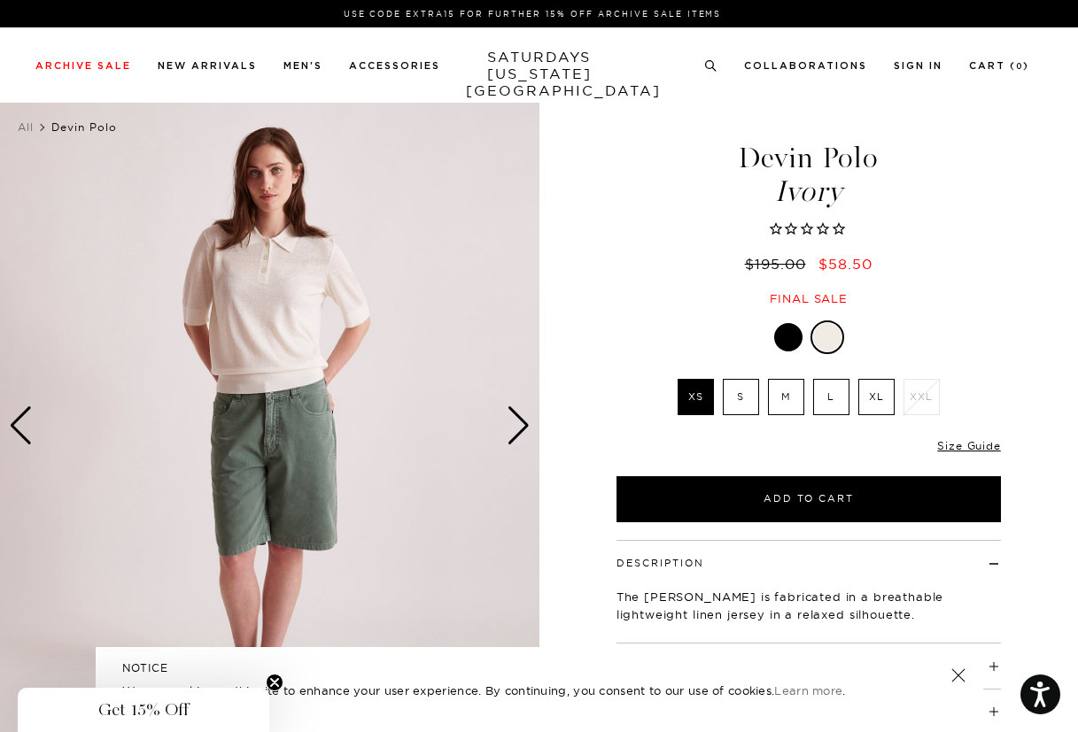
click at [792, 394] on label "M" at bounding box center [786, 397] width 36 height 36
click at [0, 0] on input "M" at bounding box center [0, 0] width 0 height 0
click at [530, 435] on div "Next slide" at bounding box center [519, 426] width 24 height 39
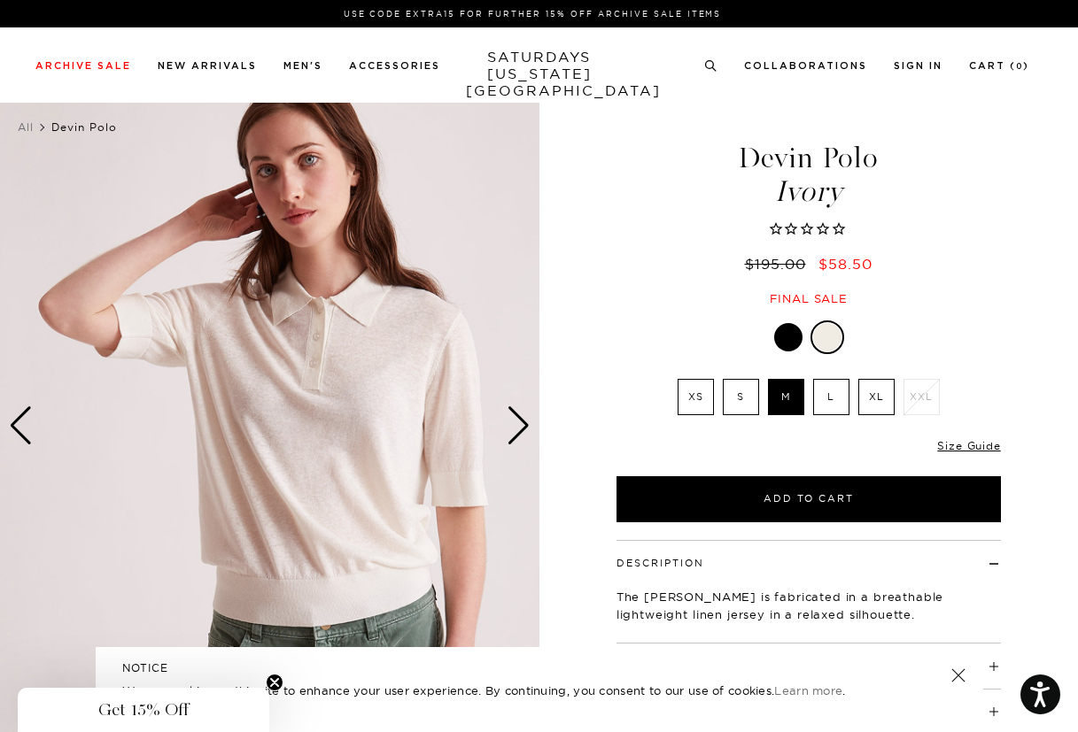
click at [530, 435] on div "Next slide" at bounding box center [519, 426] width 24 height 39
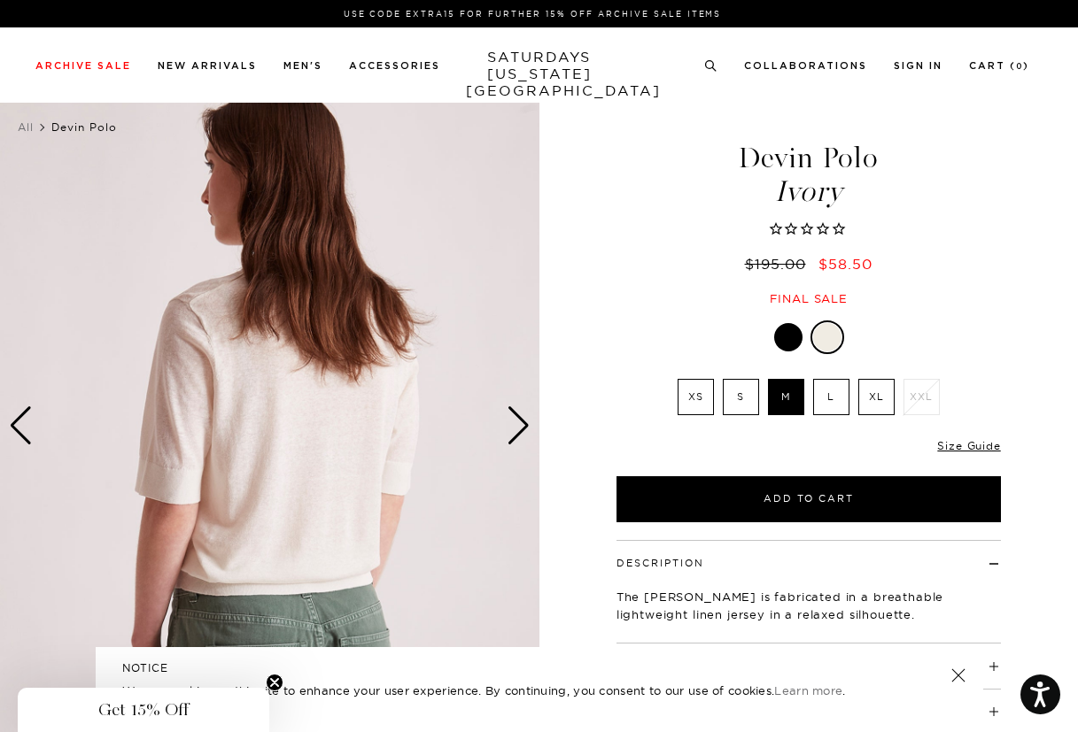
click at [530, 435] on div "Next slide" at bounding box center [519, 426] width 24 height 39
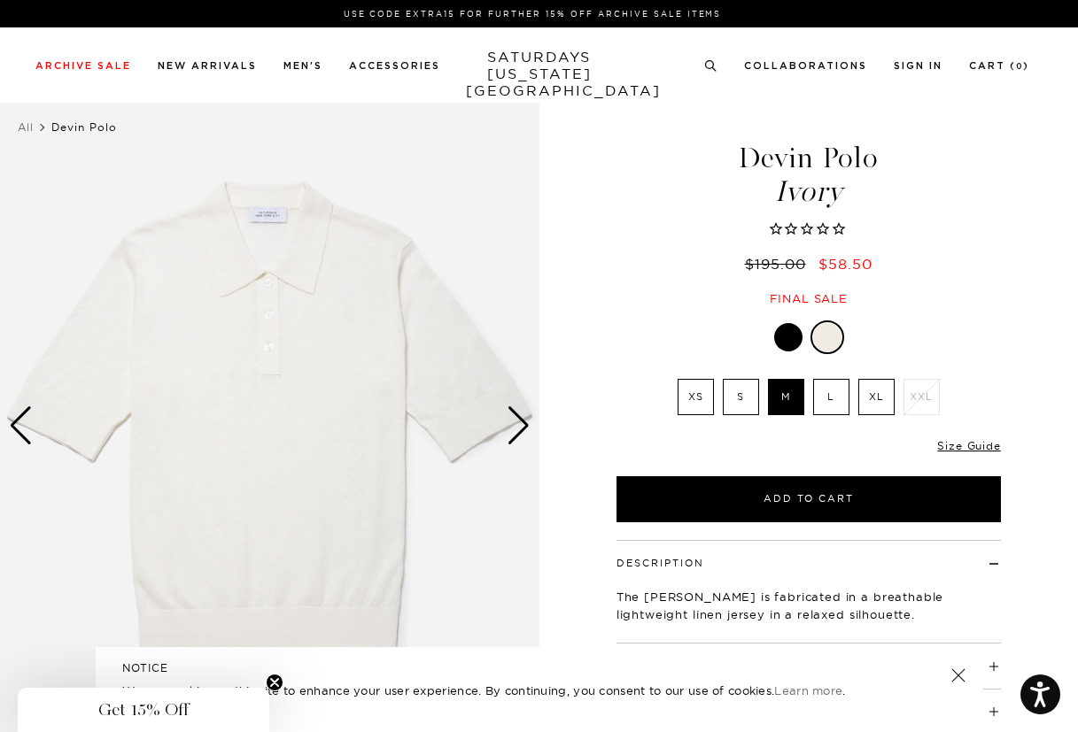
click at [530, 435] on div "Next slide" at bounding box center [519, 426] width 24 height 39
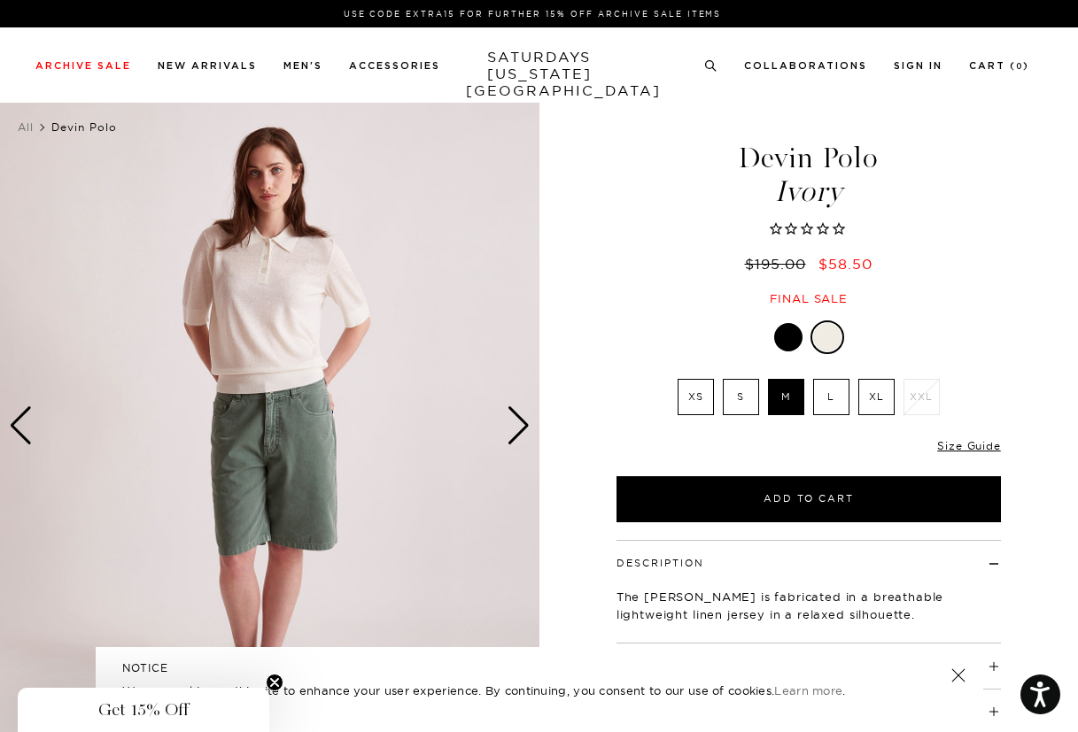
click at [522, 431] on div "Next slide" at bounding box center [519, 426] width 24 height 39
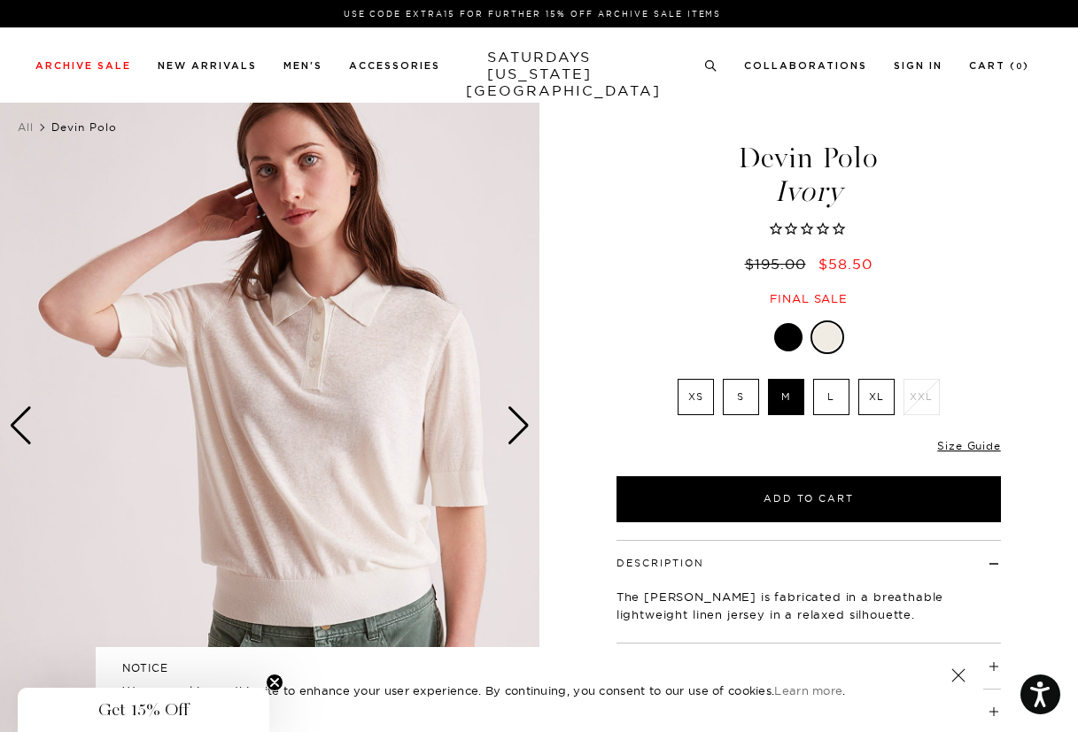
click at [522, 431] on div "Next slide" at bounding box center [519, 426] width 24 height 39
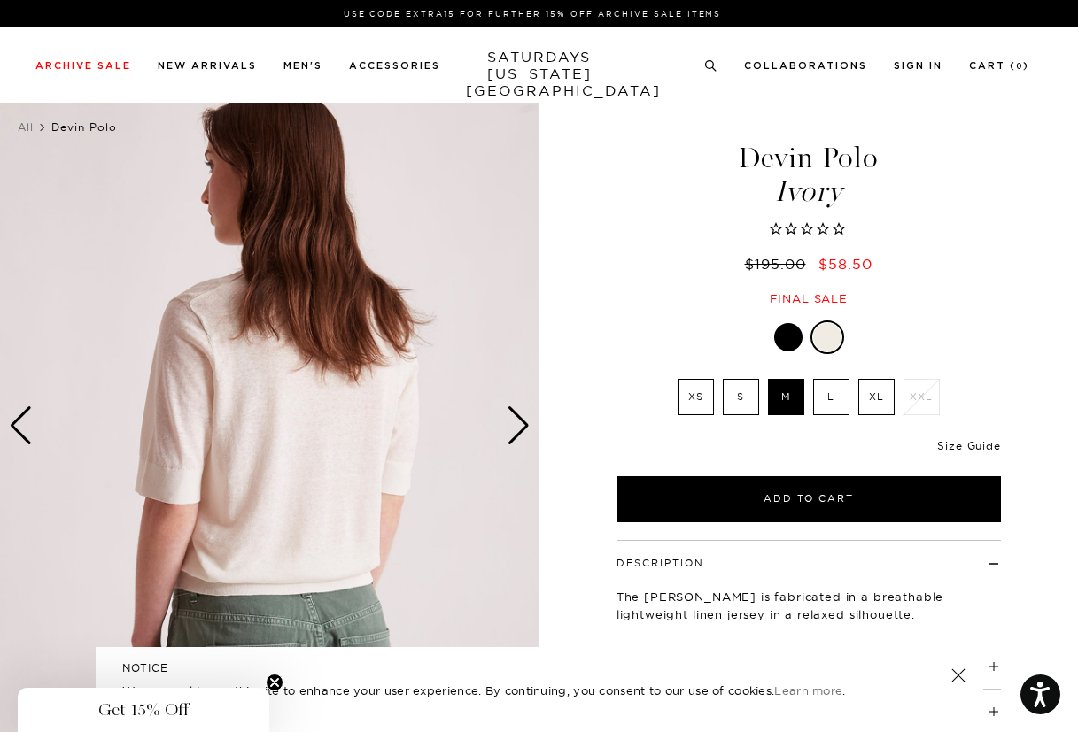
click at [522, 431] on div "Next slide" at bounding box center [519, 426] width 24 height 39
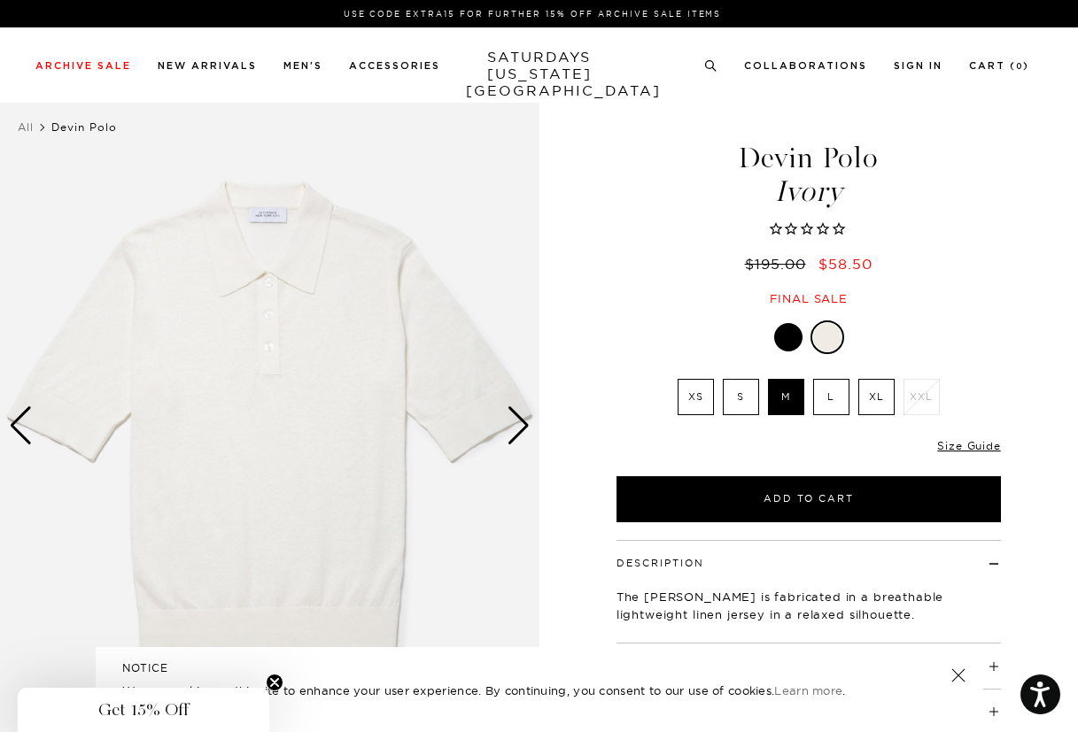
click at [522, 431] on div "Next slide" at bounding box center [519, 426] width 24 height 39
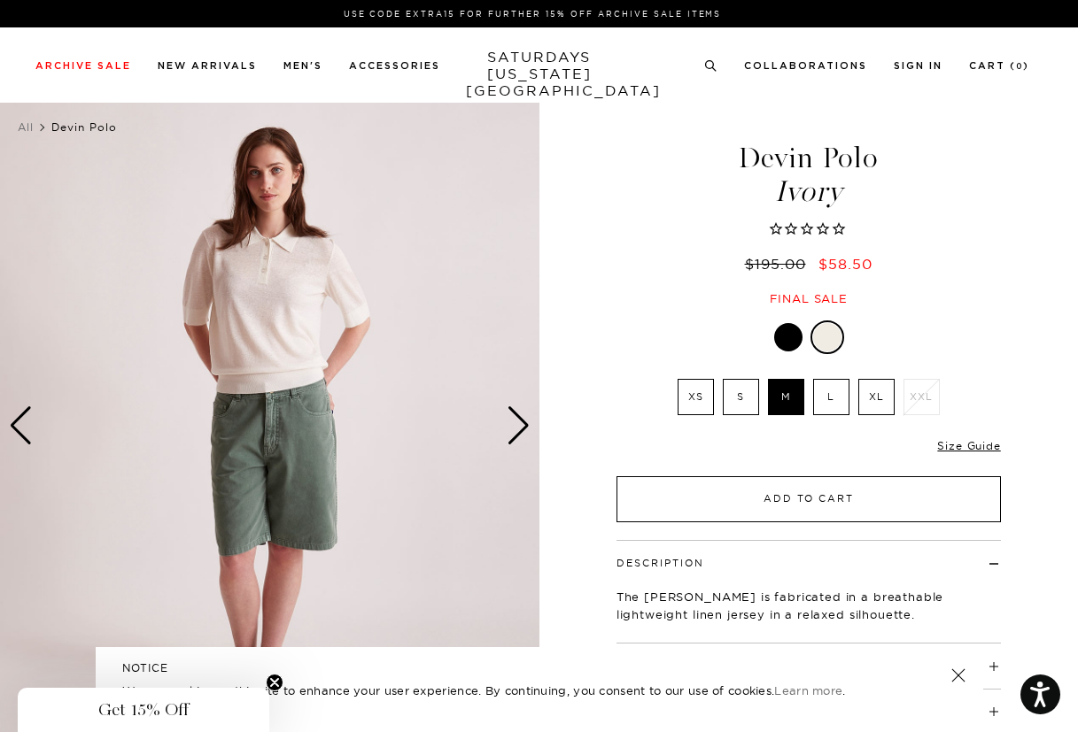
click at [734, 486] on button "Add to Cart" at bounding box center [808, 499] width 384 height 46
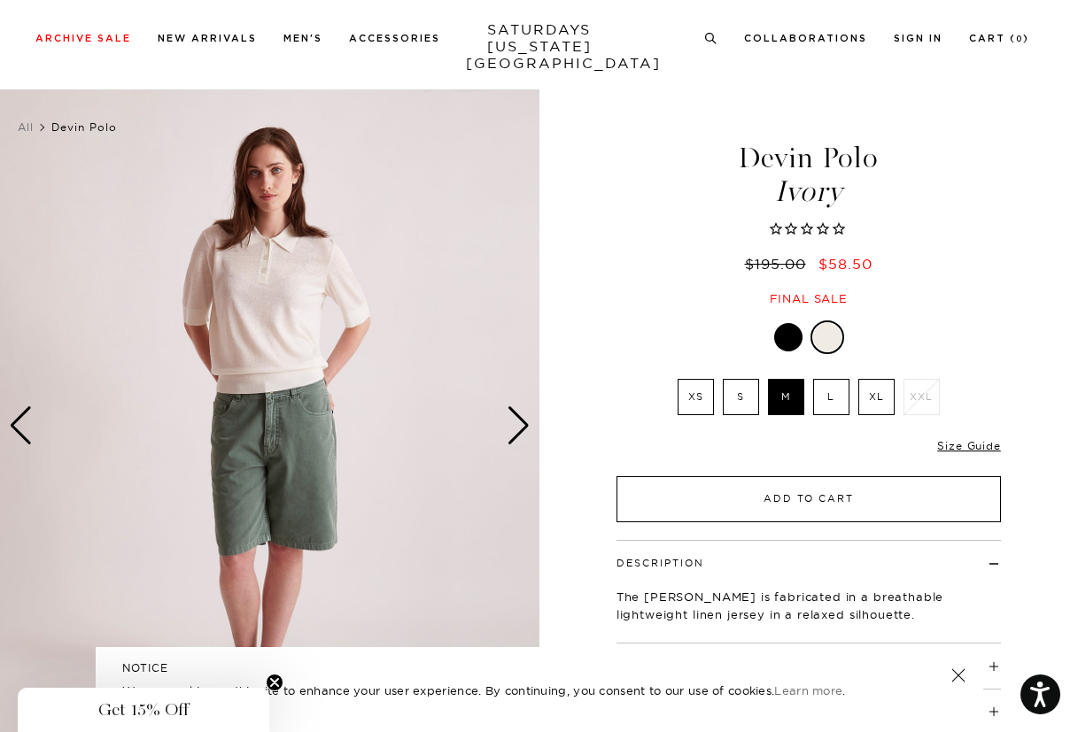
scroll to position [189, 0]
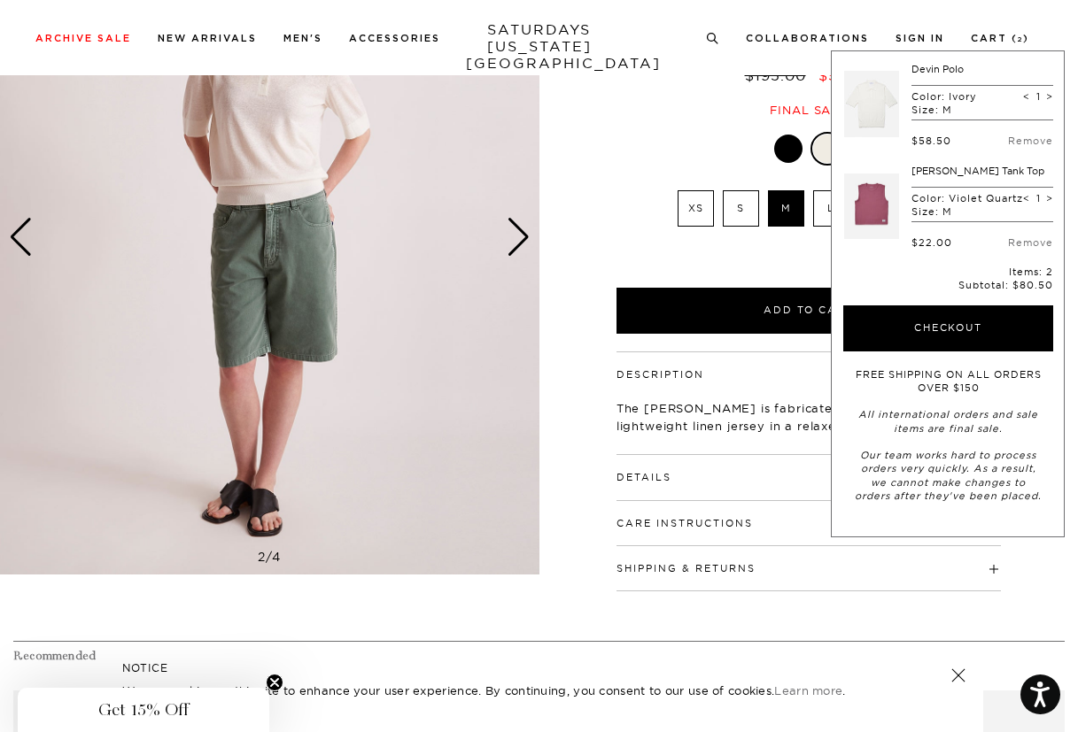
click at [724, 430] on p "The Devin Polo is fabricated in a breathable lightweight linen jersey in a rela…" at bounding box center [808, 416] width 384 height 35
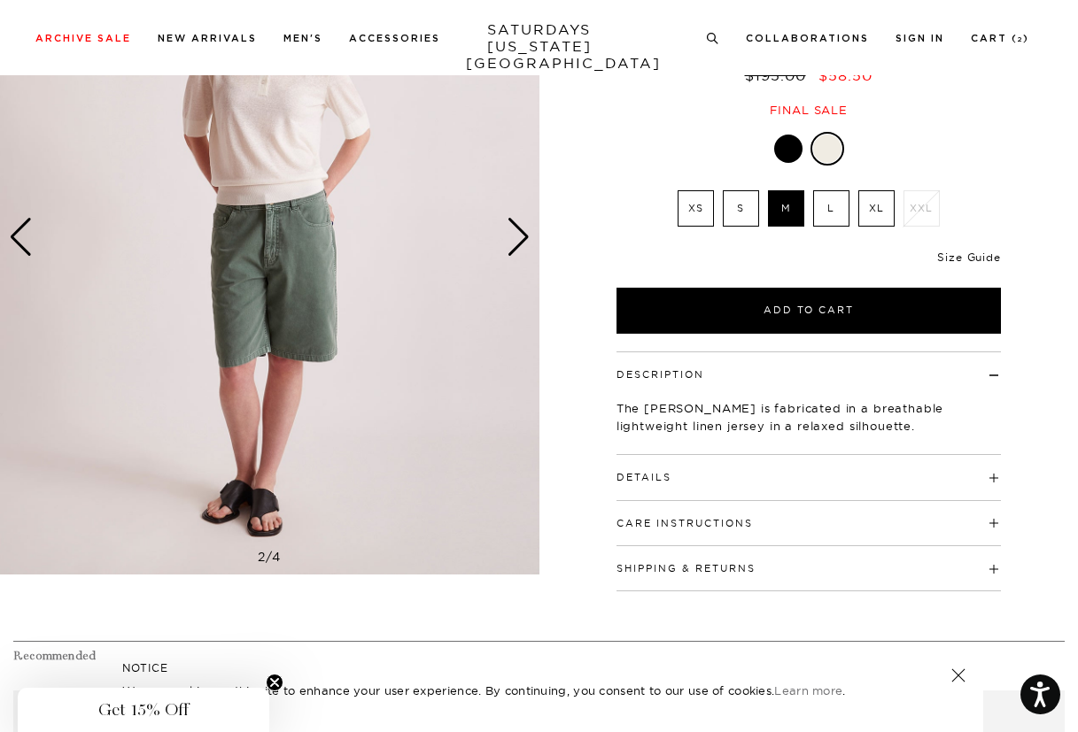
click at [980, 253] on link "Size Guide" at bounding box center [968, 257] width 63 height 13
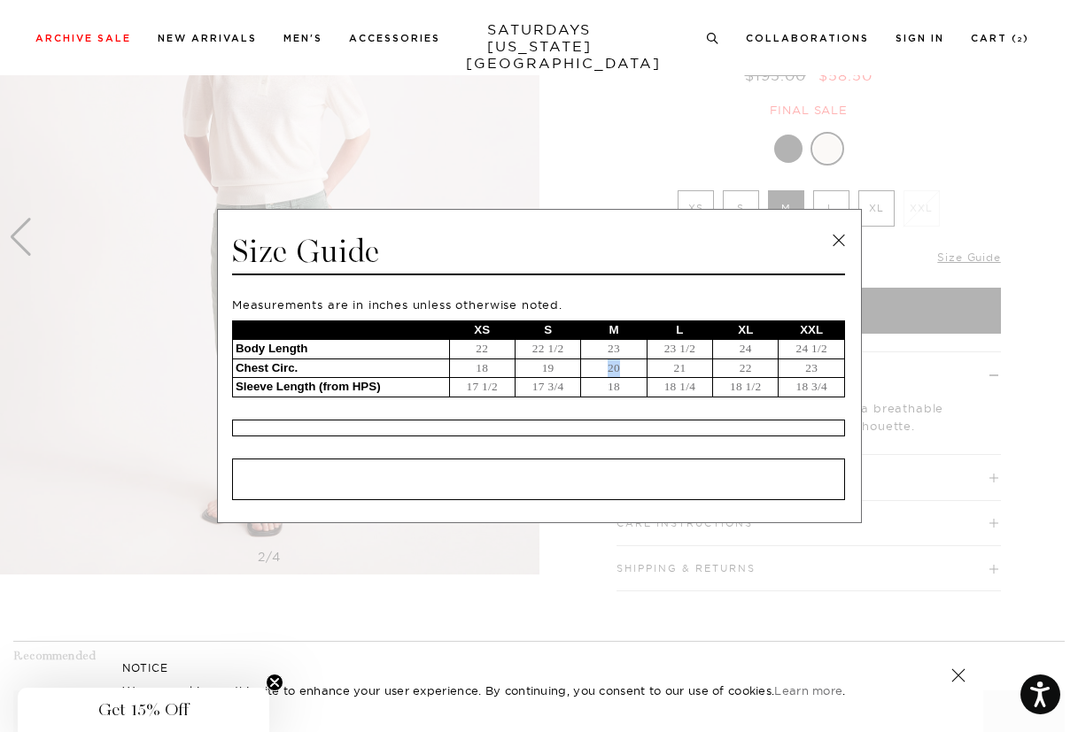
drag, startPoint x: 605, startPoint y: 364, endPoint x: 626, endPoint y: 368, distance: 21.7
click at [626, 368] on td "20" at bounding box center [614, 368] width 66 height 19
click at [616, 387] on td "18" at bounding box center [614, 387] width 66 height 19
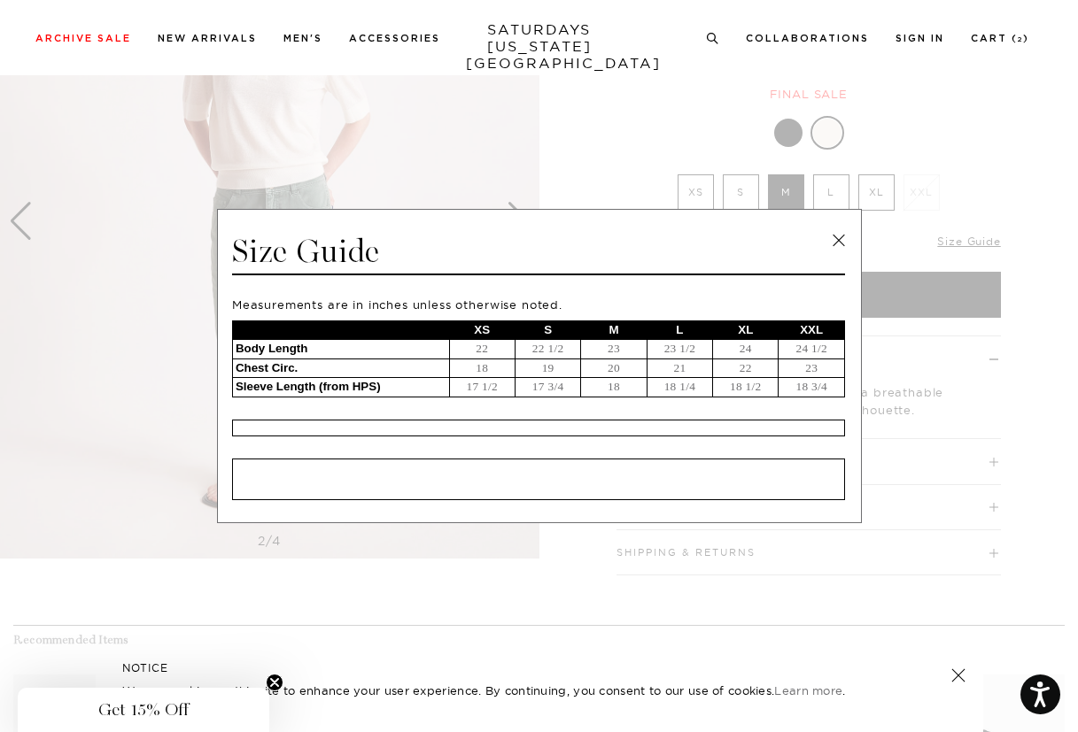
scroll to position [207, 0]
drag, startPoint x: 606, startPoint y: 368, endPoint x: 621, endPoint y: 369, distance: 15.1
click at [621, 369] on td "20" at bounding box center [614, 368] width 66 height 19
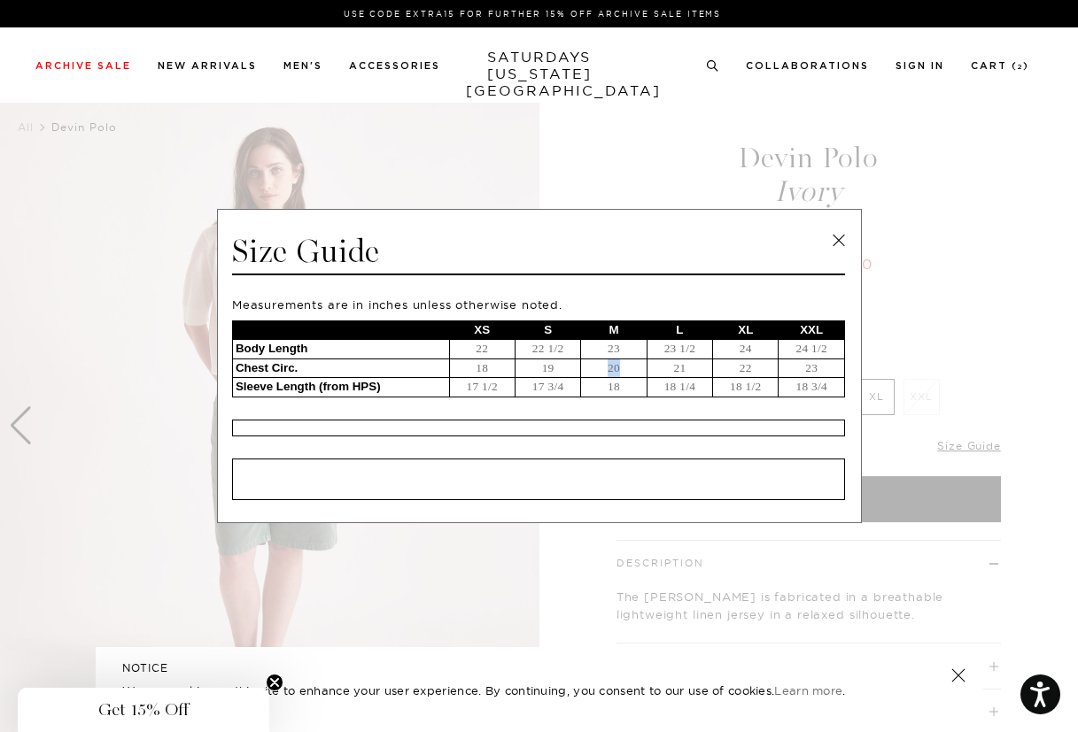
scroll to position [0, 0]
click at [840, 240] on link at bounding box center [838, 241] width 27 height 27
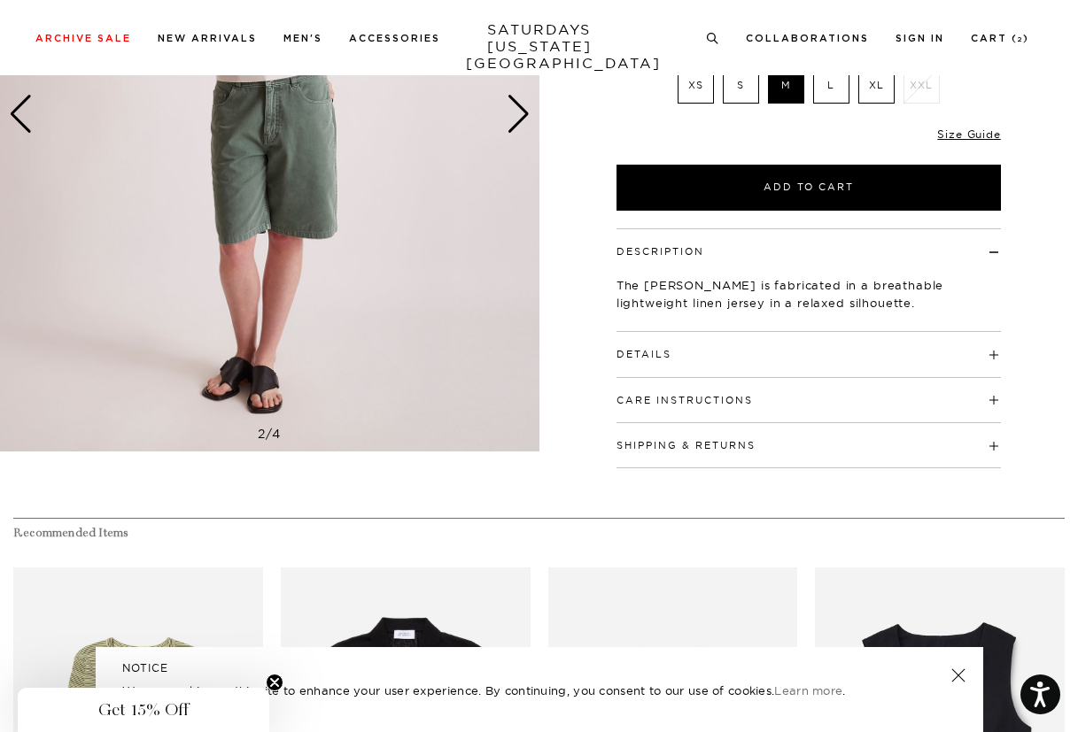
scroll to position [425, 0]
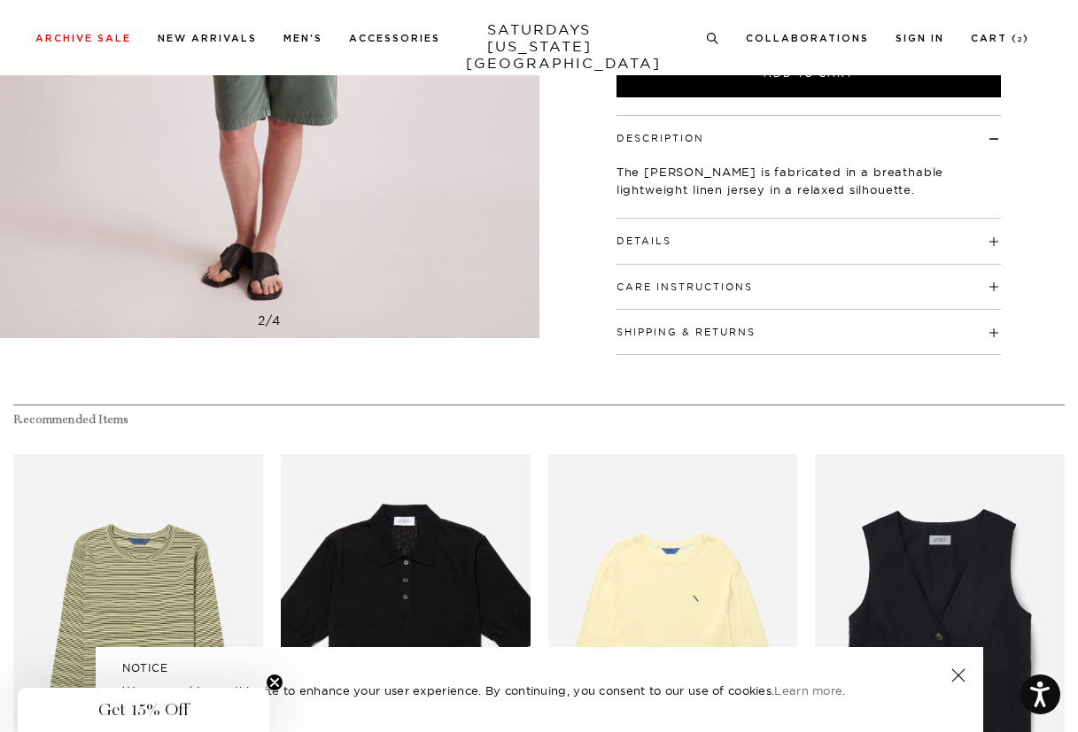
click at [759, 242] on h4 "Details" at bounding box center [808, 233] width 384 height 29
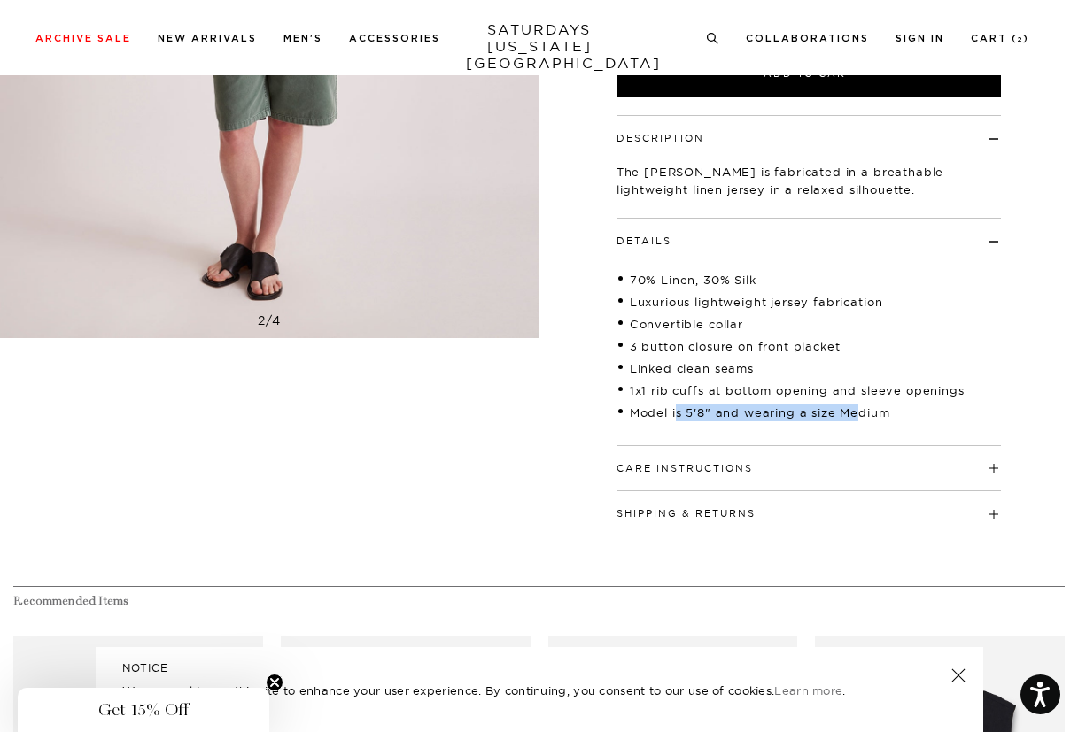
drag, startPoint x: 677, startPoint y: 409, endPoint x: 859, endPoint y: 407, distance: 182.5
click at [859, 407] on li "Model is 5'8" and wearing a size Medium" at bounding box center [808, 413] width 384 height 18
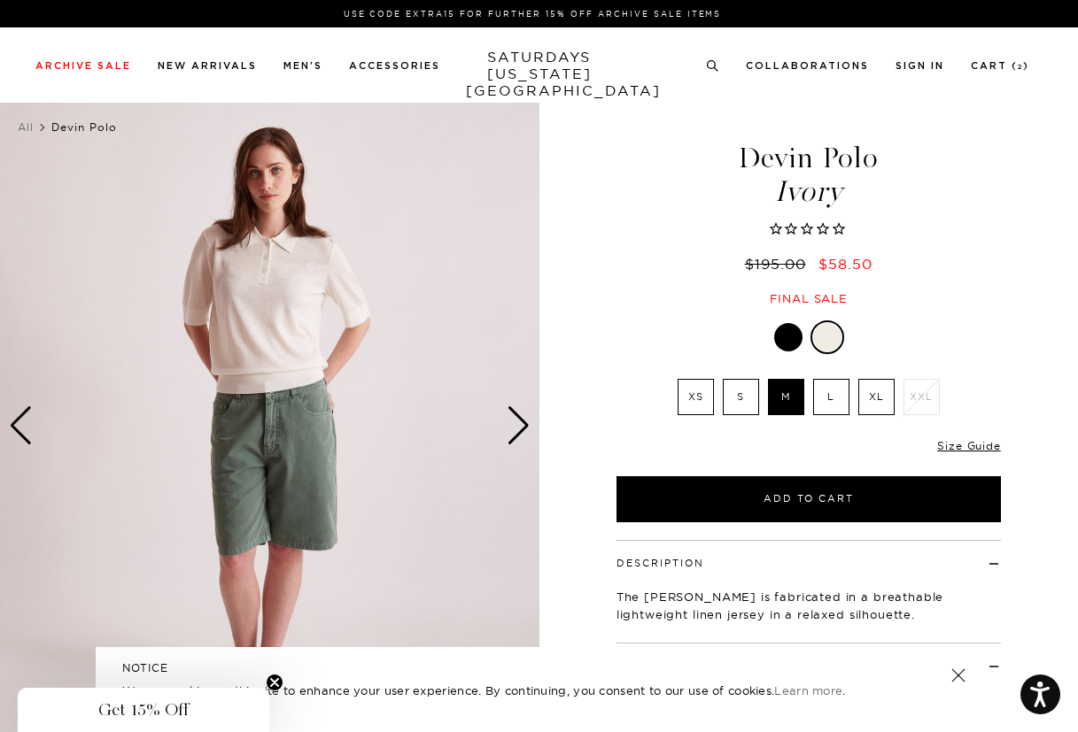
scroll to position [0, 0]
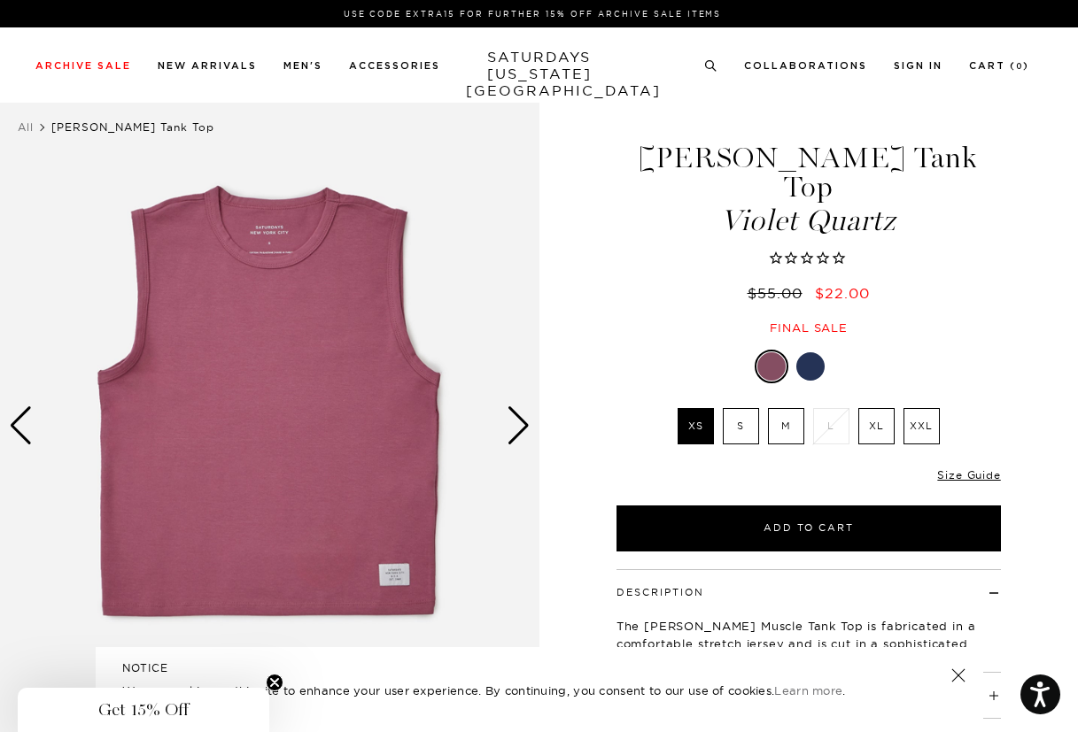
click at [511, 427] on div "Next slide" at bounding box center [519, 426] width 24 height 39
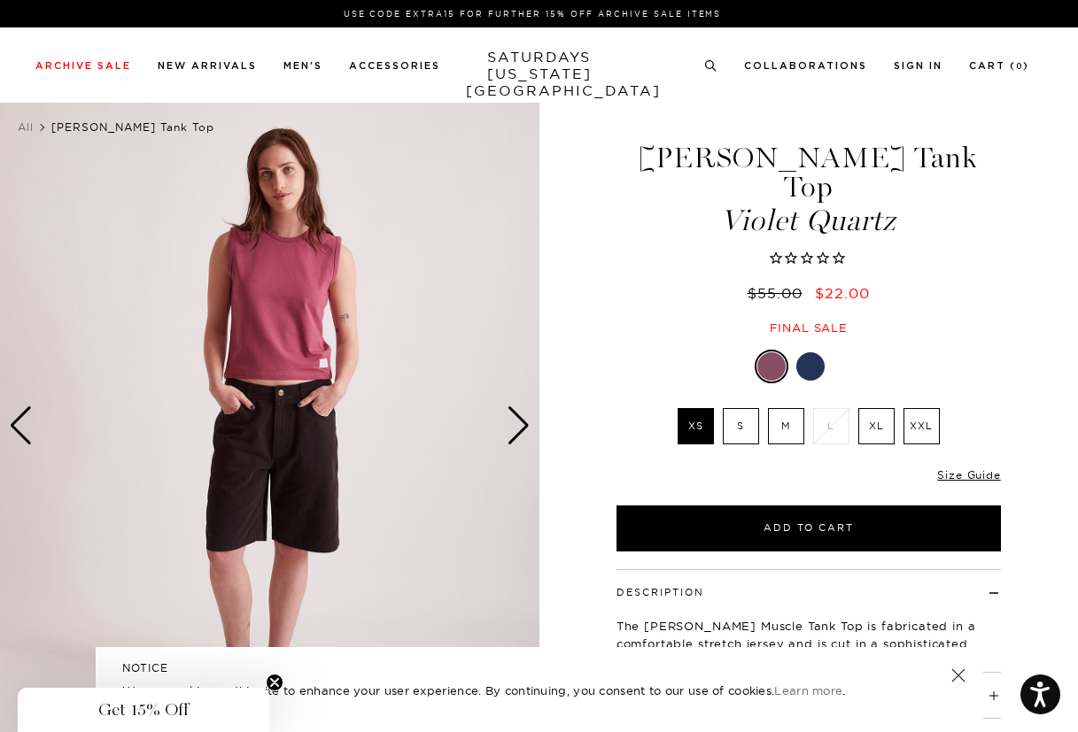
click at [511, 427] on div "Next slide" at bounding box center [519, 426] width 24 height 39
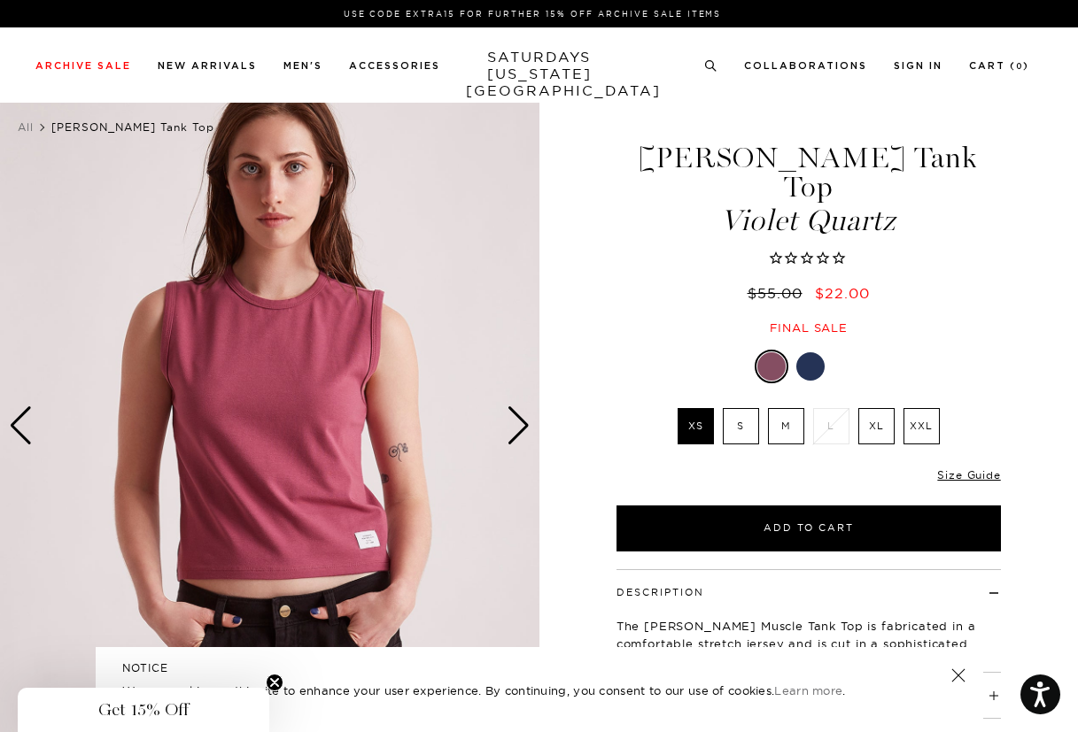
click at [511, 427] on div "Next slide" at bounding box center [519, 426] width 24 height 39
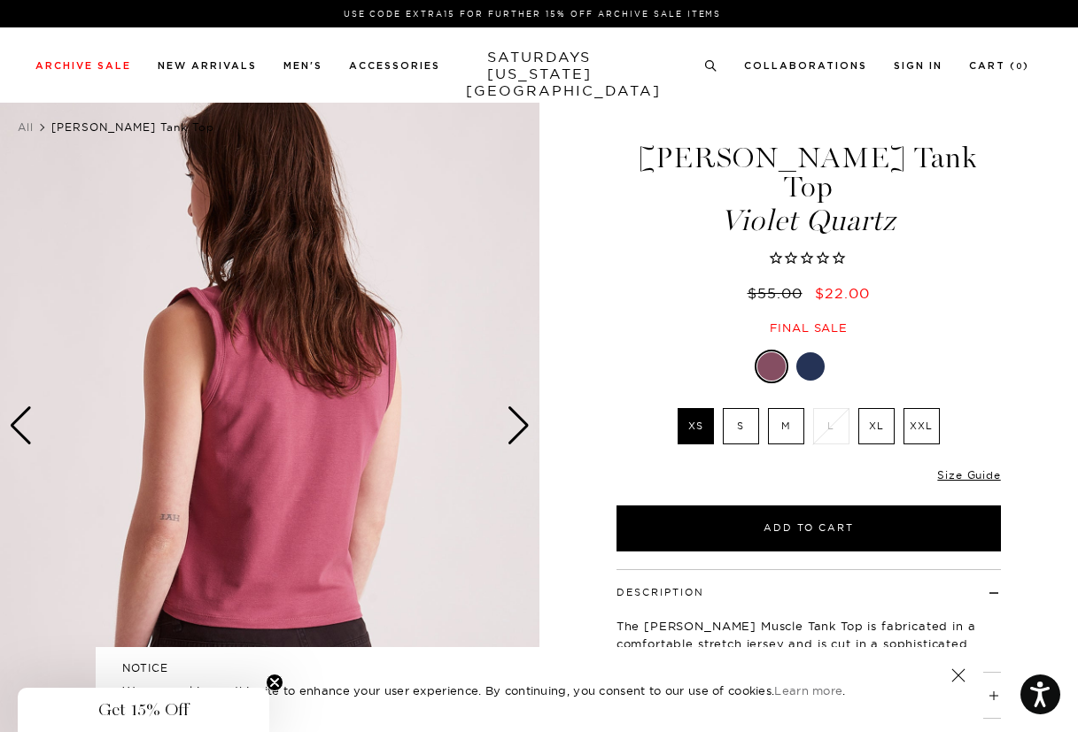
click at [511, 427] on div "Next slide" at bounding box center [519, 426] width 24 height 39
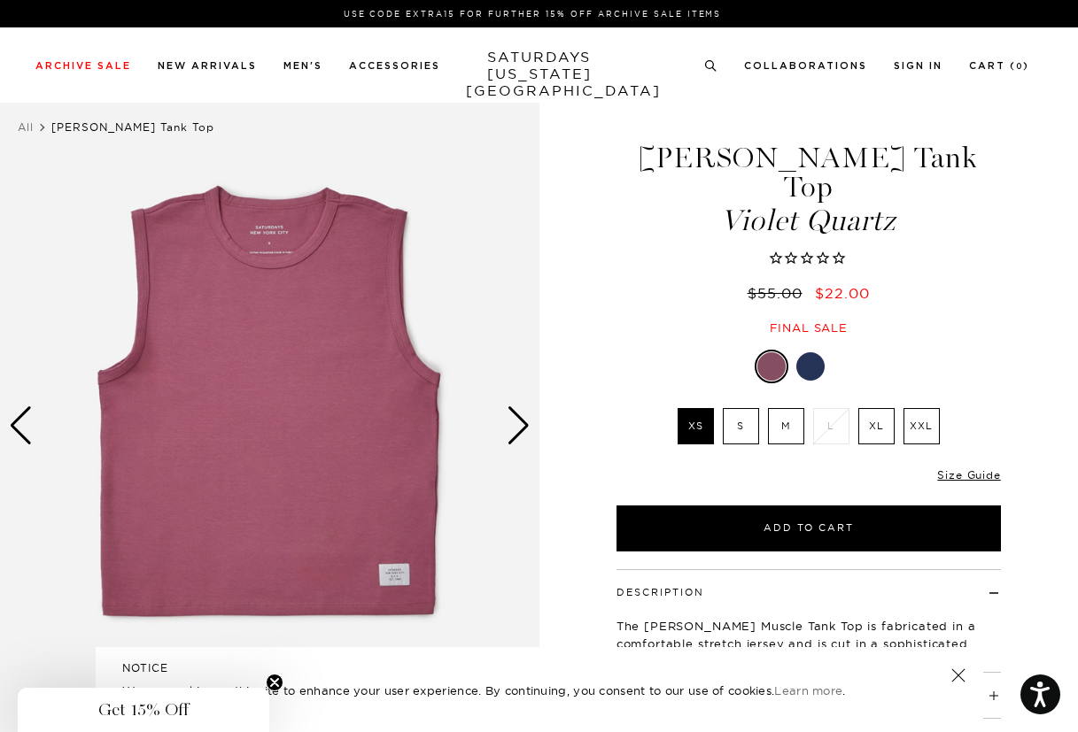
click at [511, 427] on div "Next slide" at bounding box center [519, 426] width 24 height 39
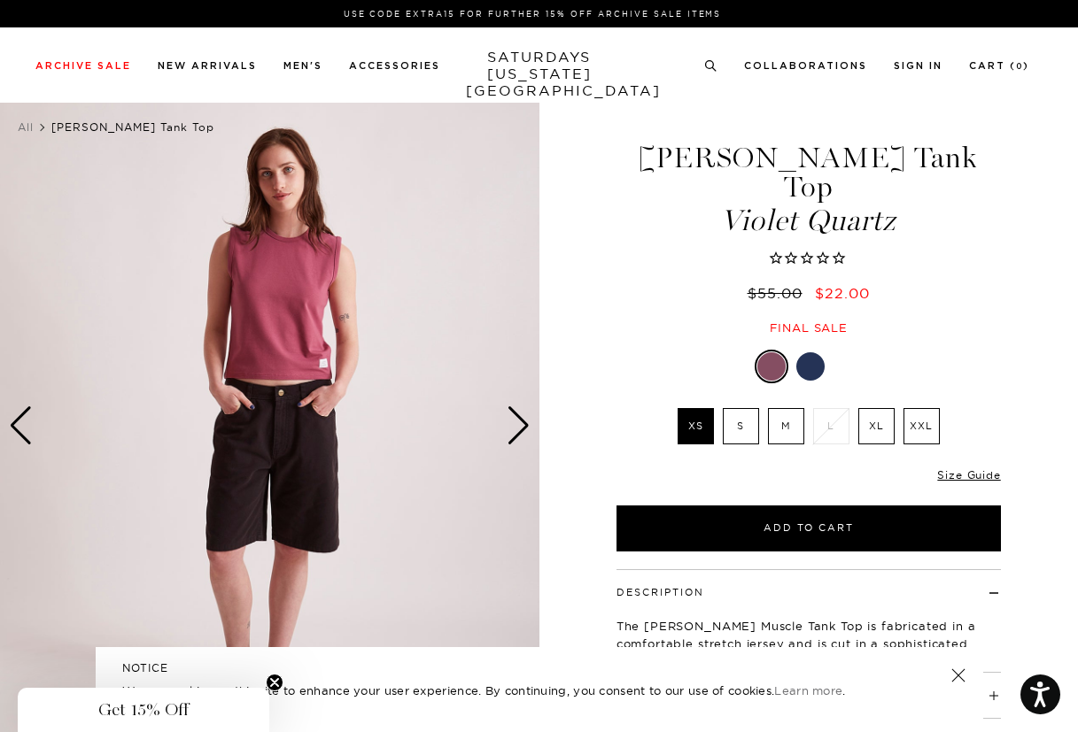
click at [511, 427] on div "Next slide" at bounding box center [519, 426] width 24 height 39
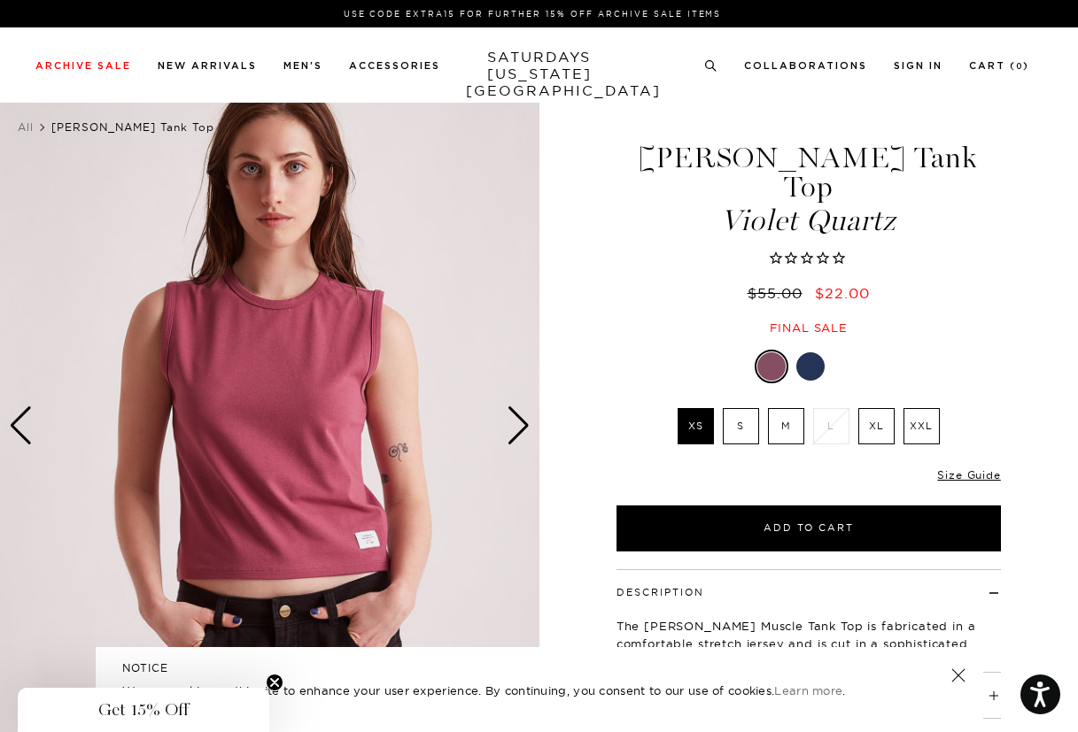
click at [511, 427] on div "Next slide" at bounding box center [519, 426] width 24 height 39
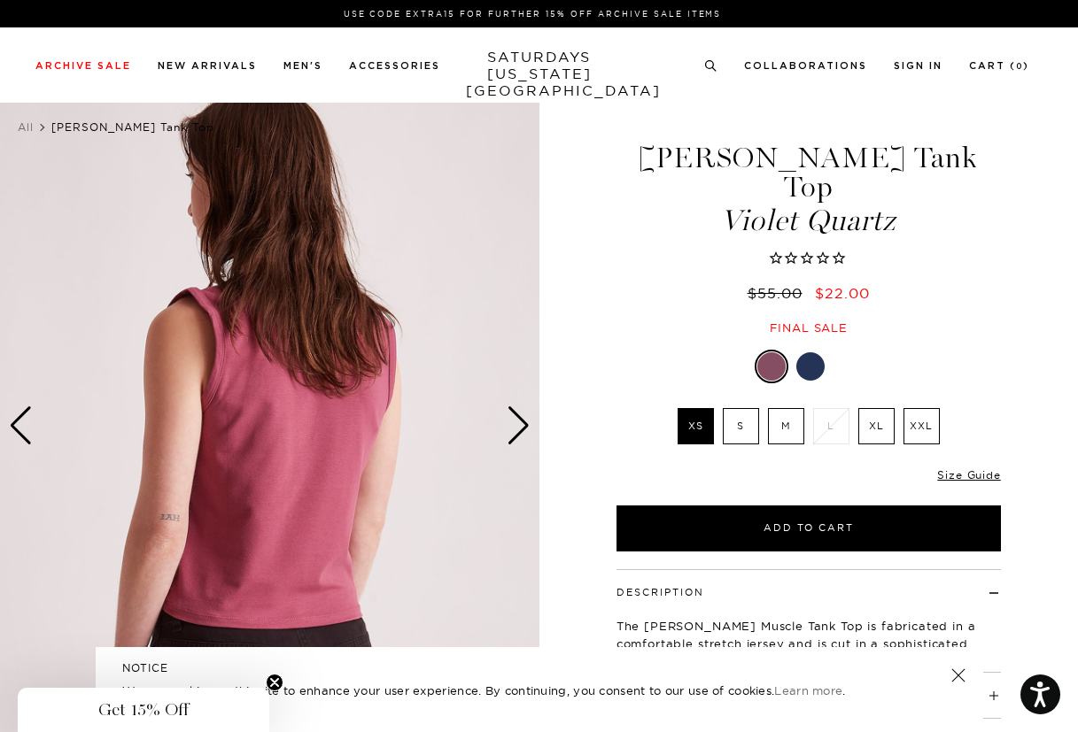
click at [783, 408] on label "M" at bounding box center [786, 426] width 36 height 36
click at [0, 0] on input "M" at bounding box center [0, 0] width 0 height 0
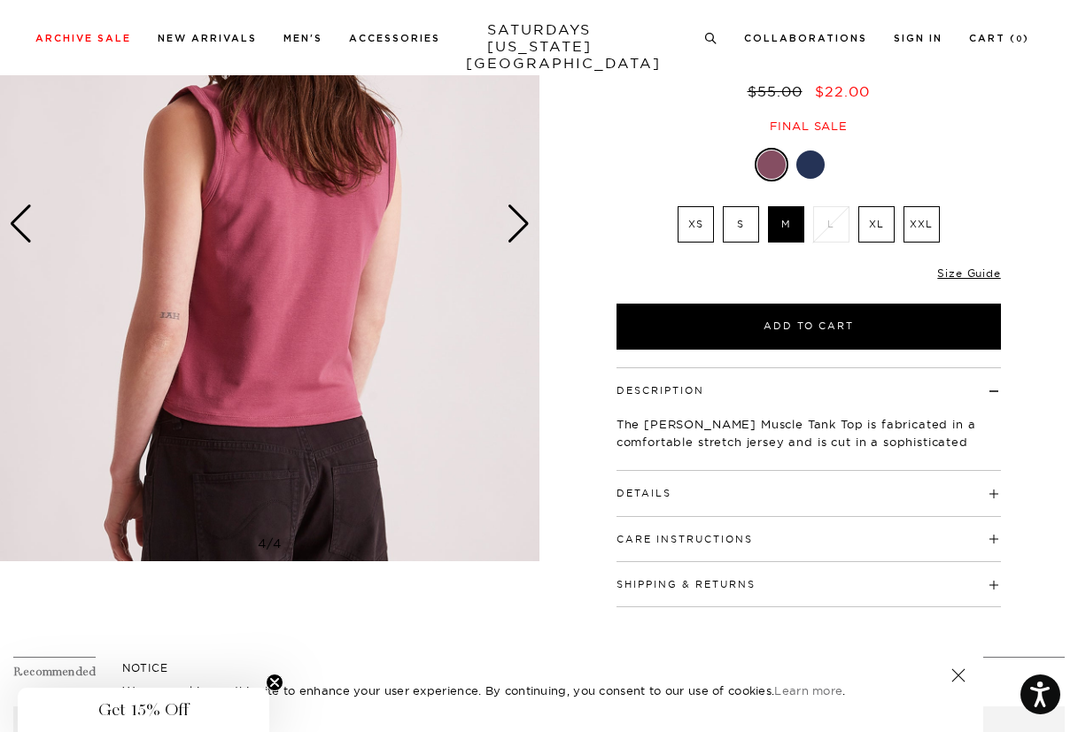
scroll to position [203, 0]
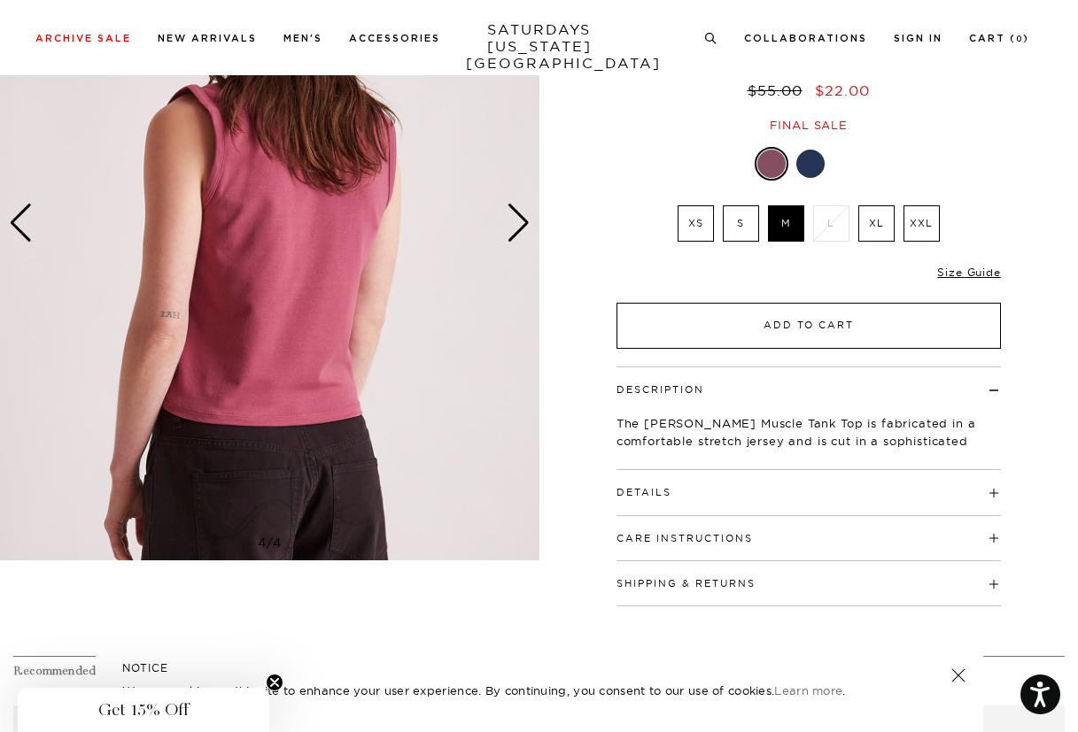
click at [794, 303] on button "Add to Cart" at bounding box center [808, 326] width 384 height 46
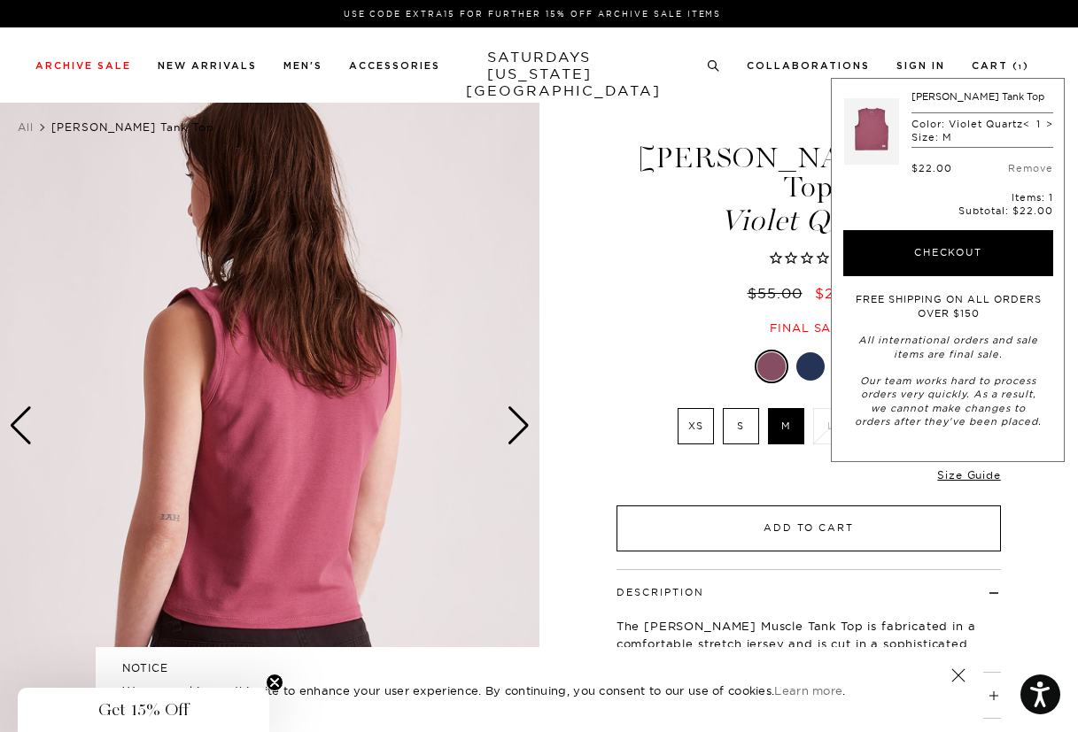
scroll to position [0, 0]
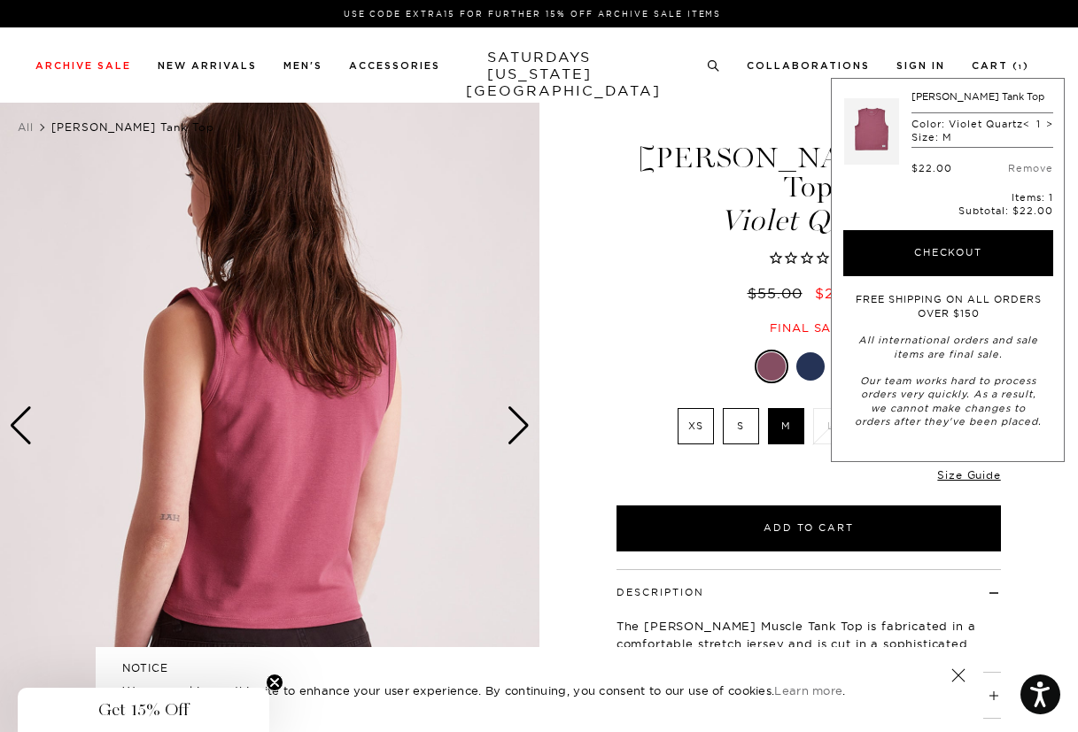
click at [518, 425] on div "Next slide" at bounding box center [519, 426] width 24 height 39
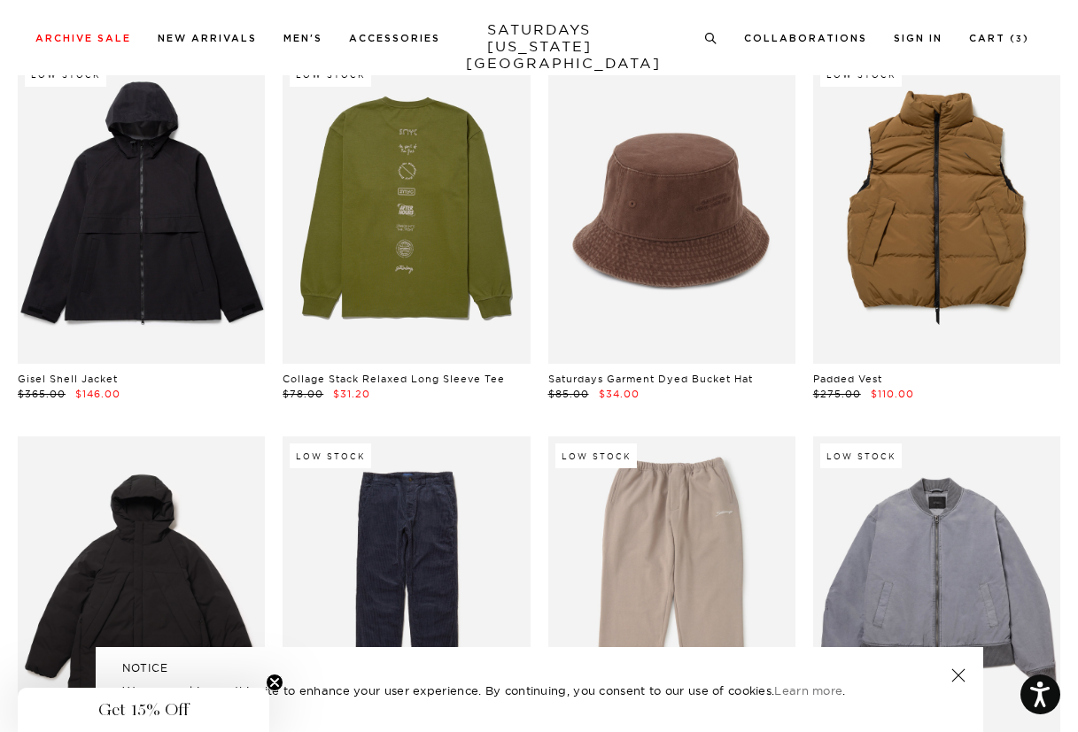
scroll to position [18651, 1]
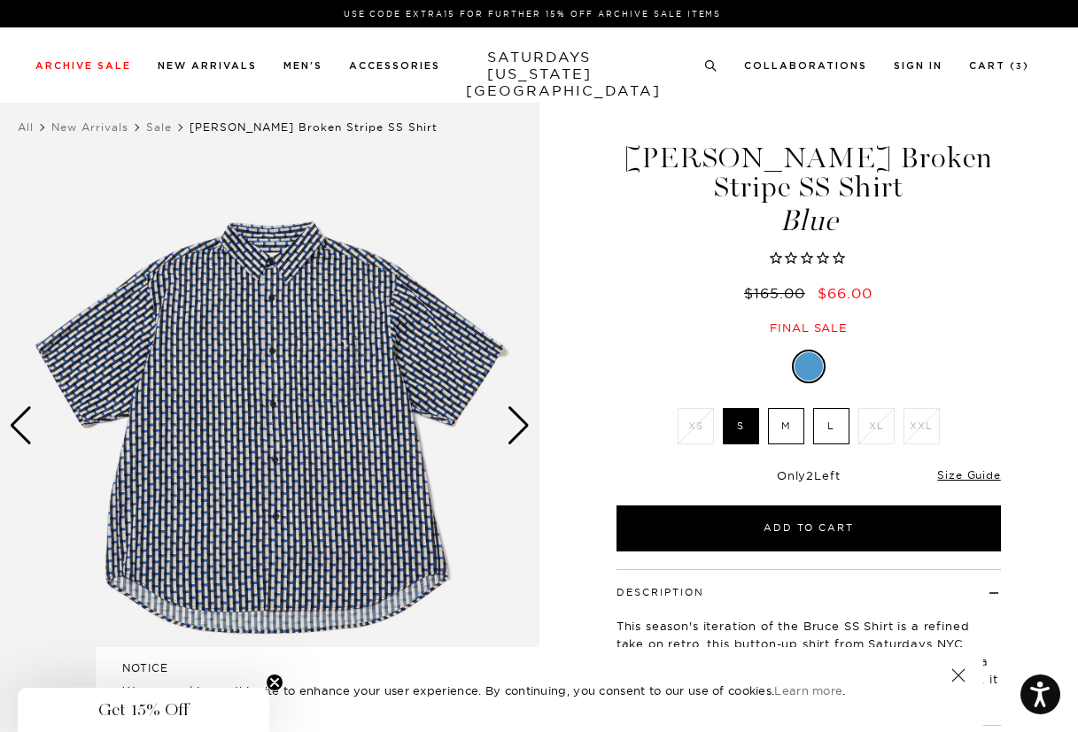
click at [513, 433] on div "Next slide" at bounding box center [519, 426] width 24 height 39
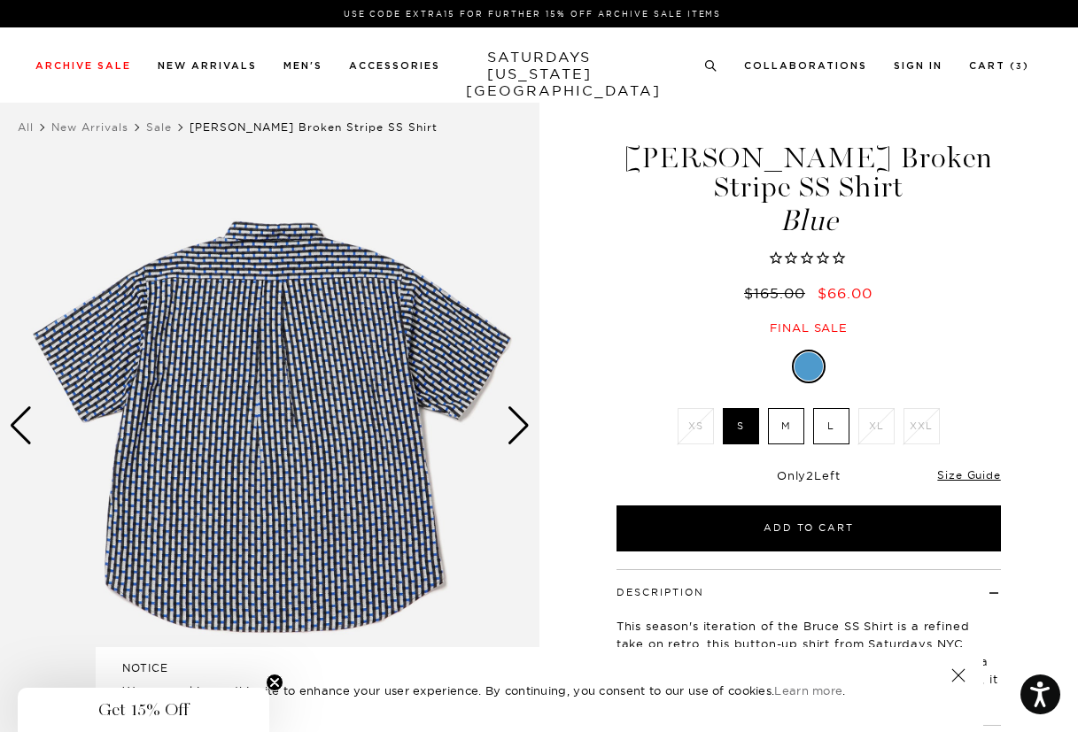
click at [513, 433] on div "Next slide" at bounding box center [519, 426] width 24 height 39
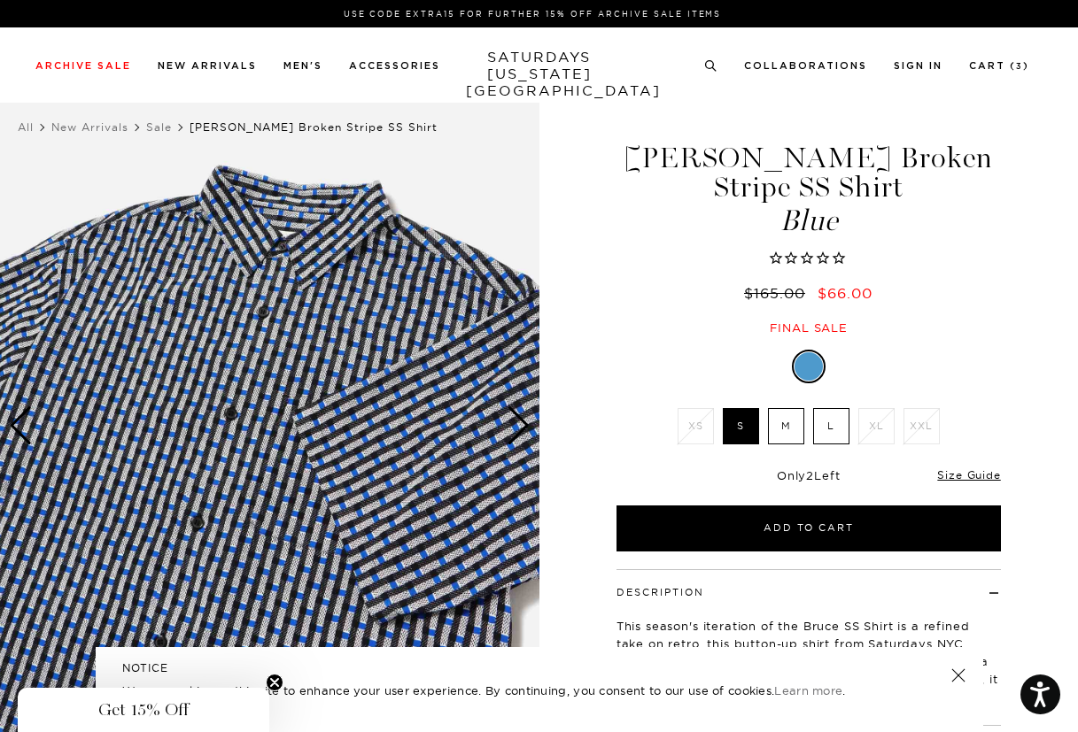
click at [513, 433] on div "Next slide" at bounding box center [519, 426] width 24 height 39
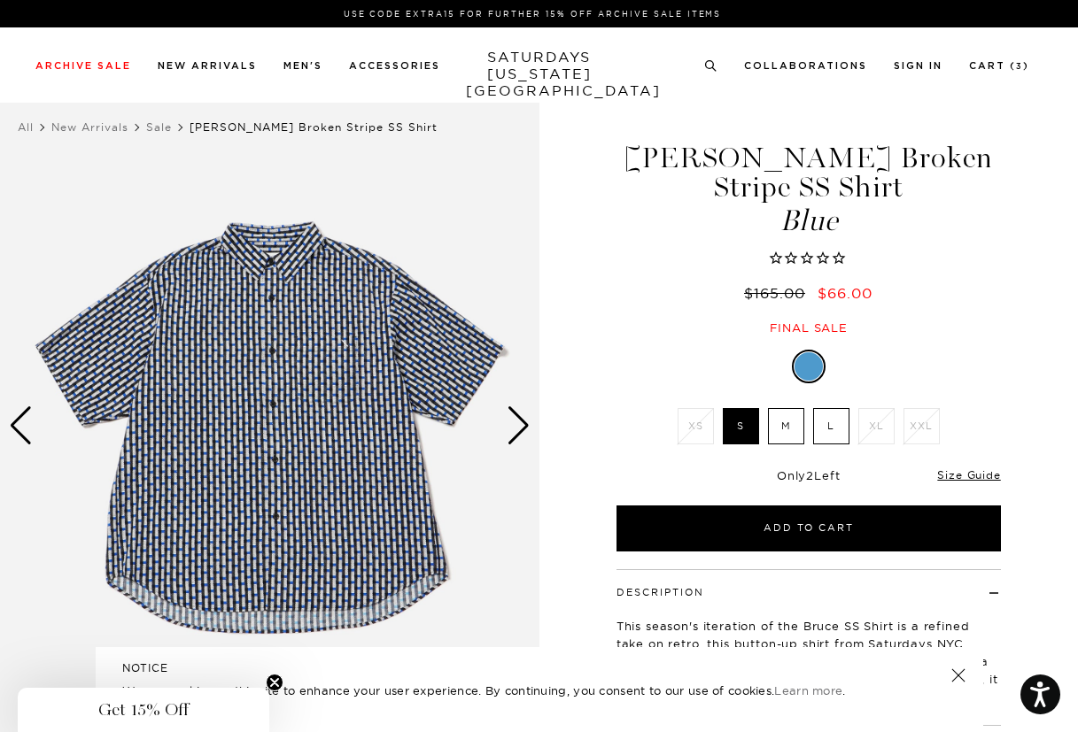
click at [513, 433] on div "Next slide" at bounding box center [519, 426] width 24 height 39
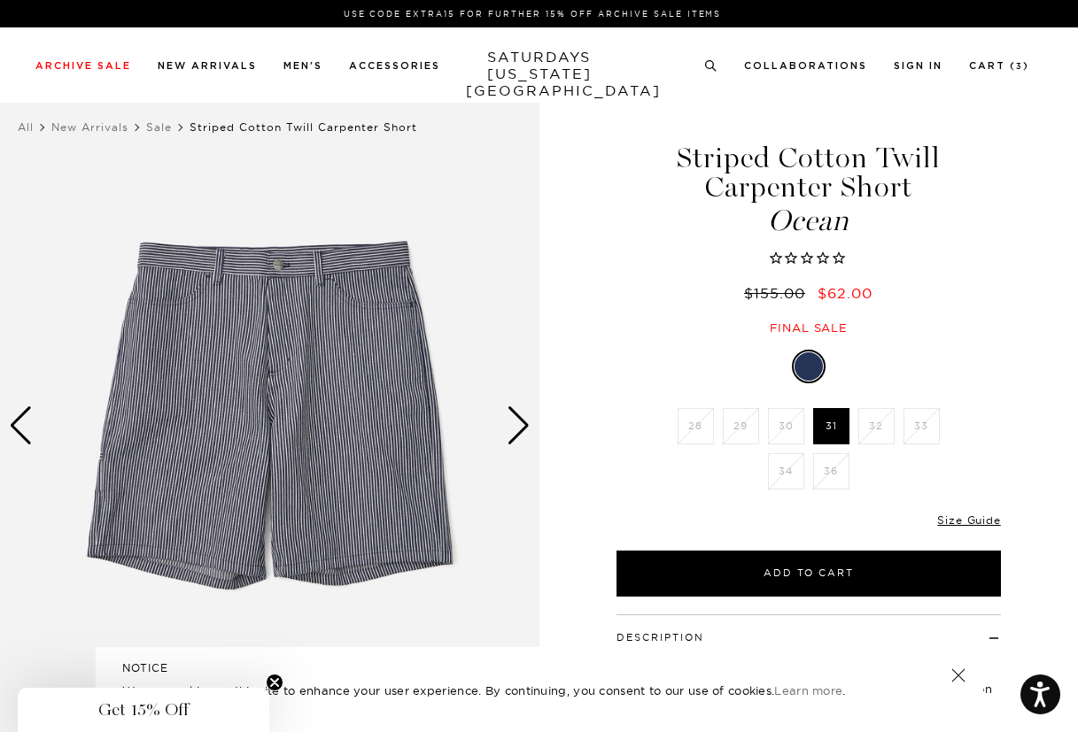
click at [514, 422] on div "Next slide" at bounding box center [519, 426] width 24 height 39
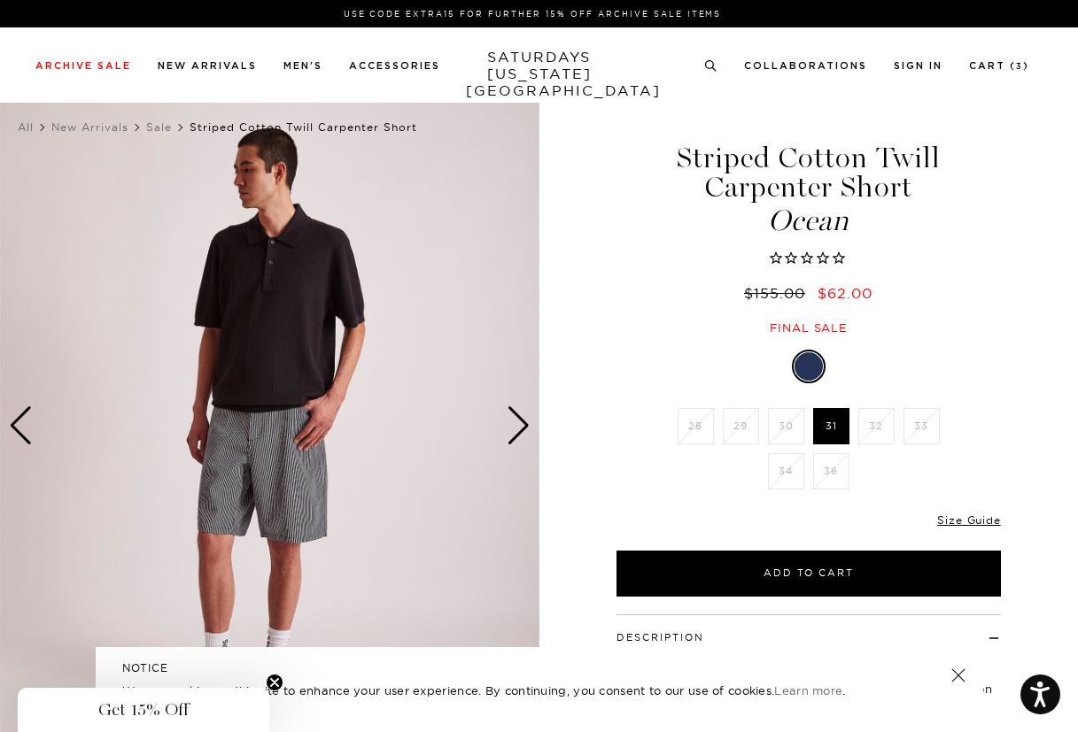
click at [514, 422] on div "Next slide" at bounding box center [519, 426] width 24 height 39
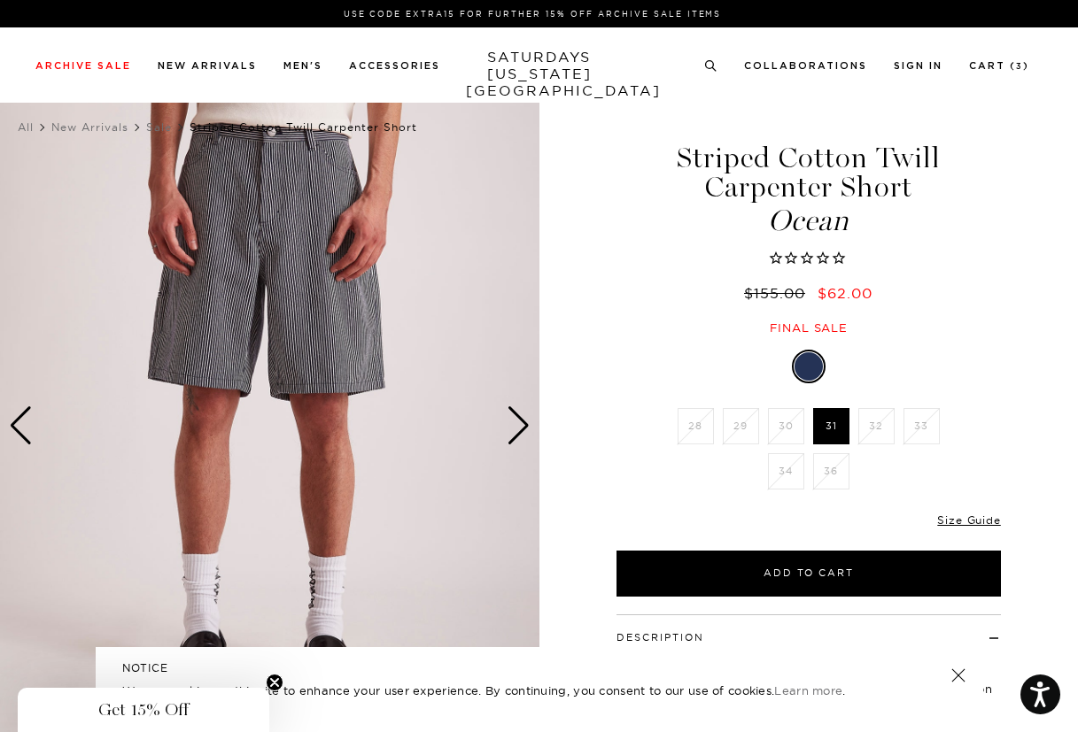
click at [514, 422] on div "Next slide" at bounding box center [519, 426] width 24 height 39
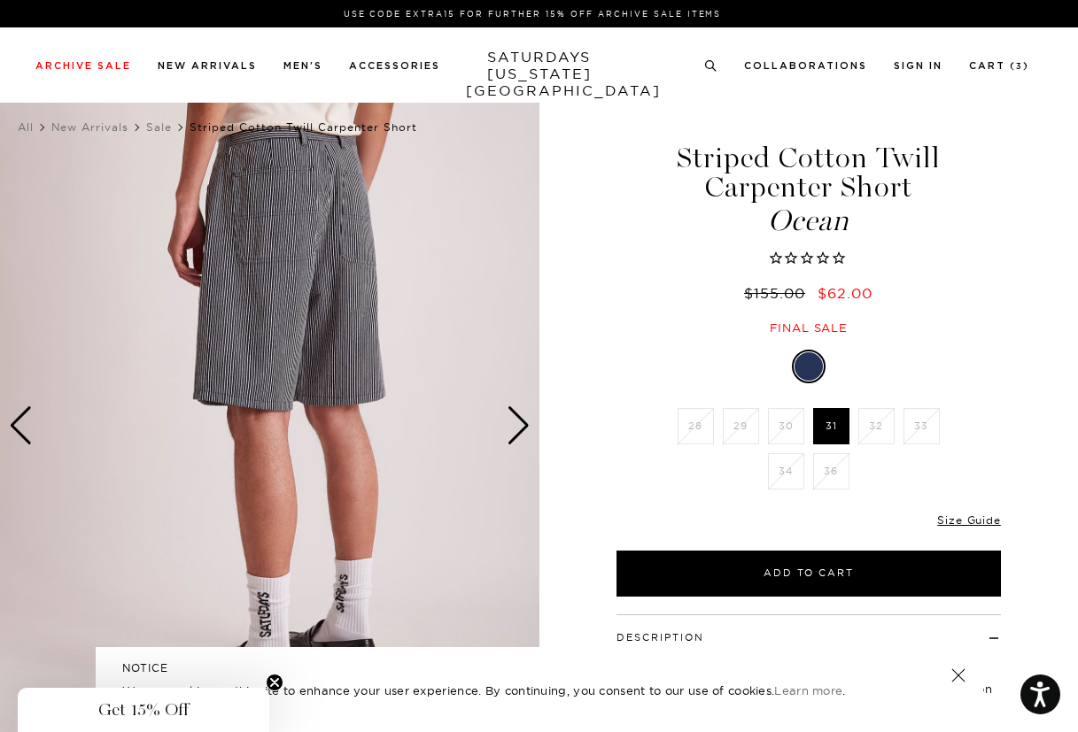
click at [514, 422] on div "Next slide" at bounding box center [519, 426] width 24 height 39
